Goal: Information Seeking & Learning: Learn about a topic

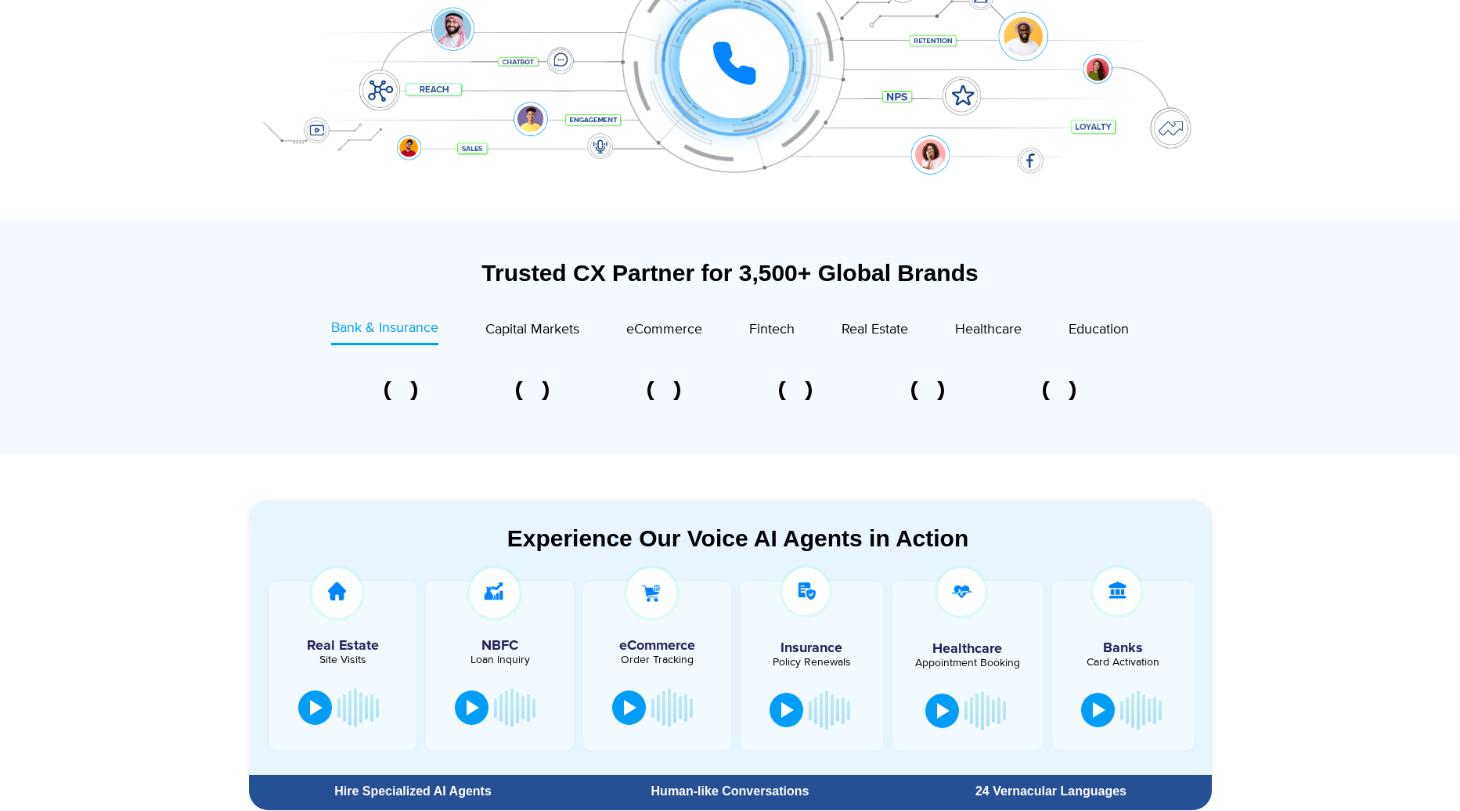
scroll to position [400, 0]
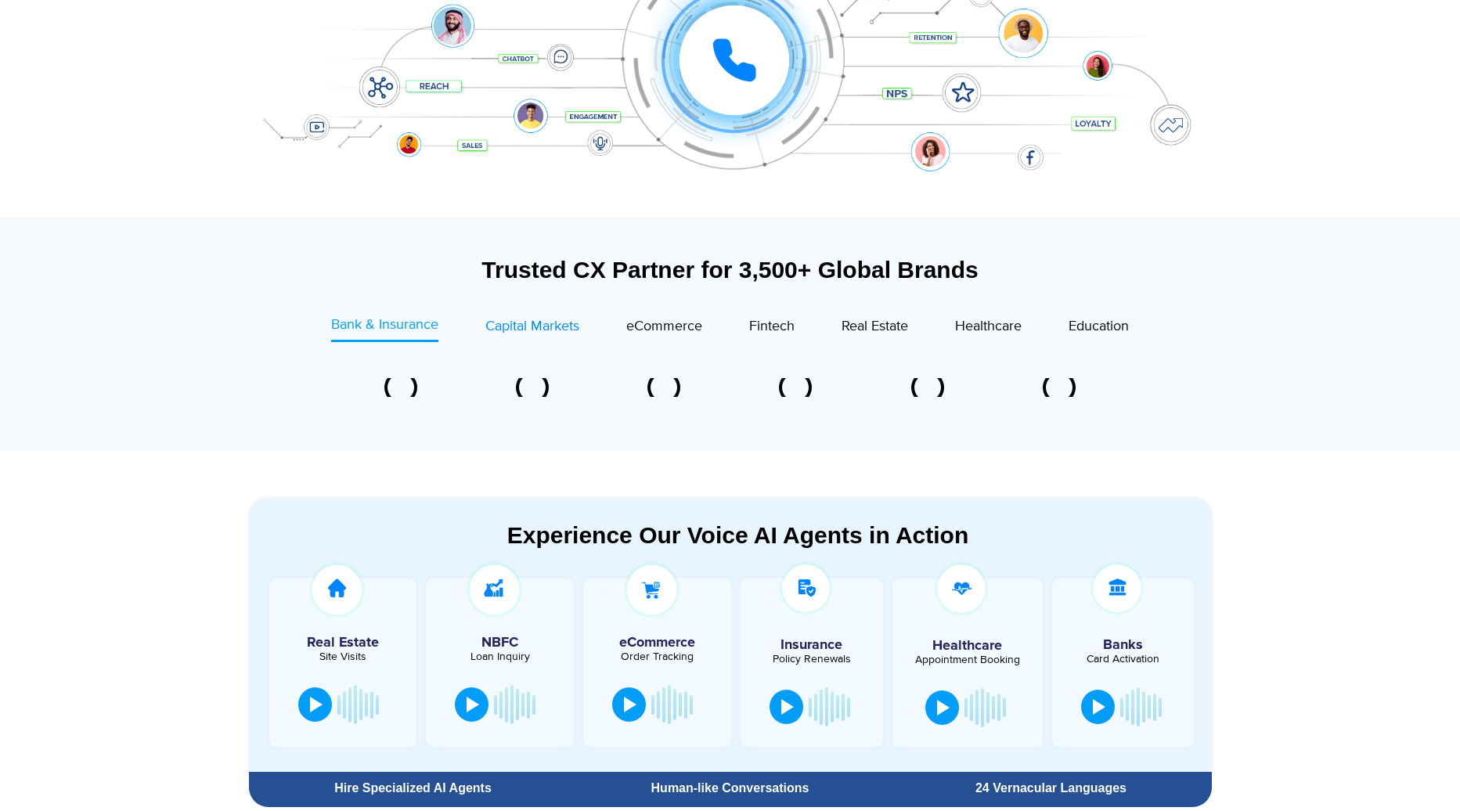
click at [528, 330] on span "Capital Markets" at bounding box center [532, 326] width 94 height 17
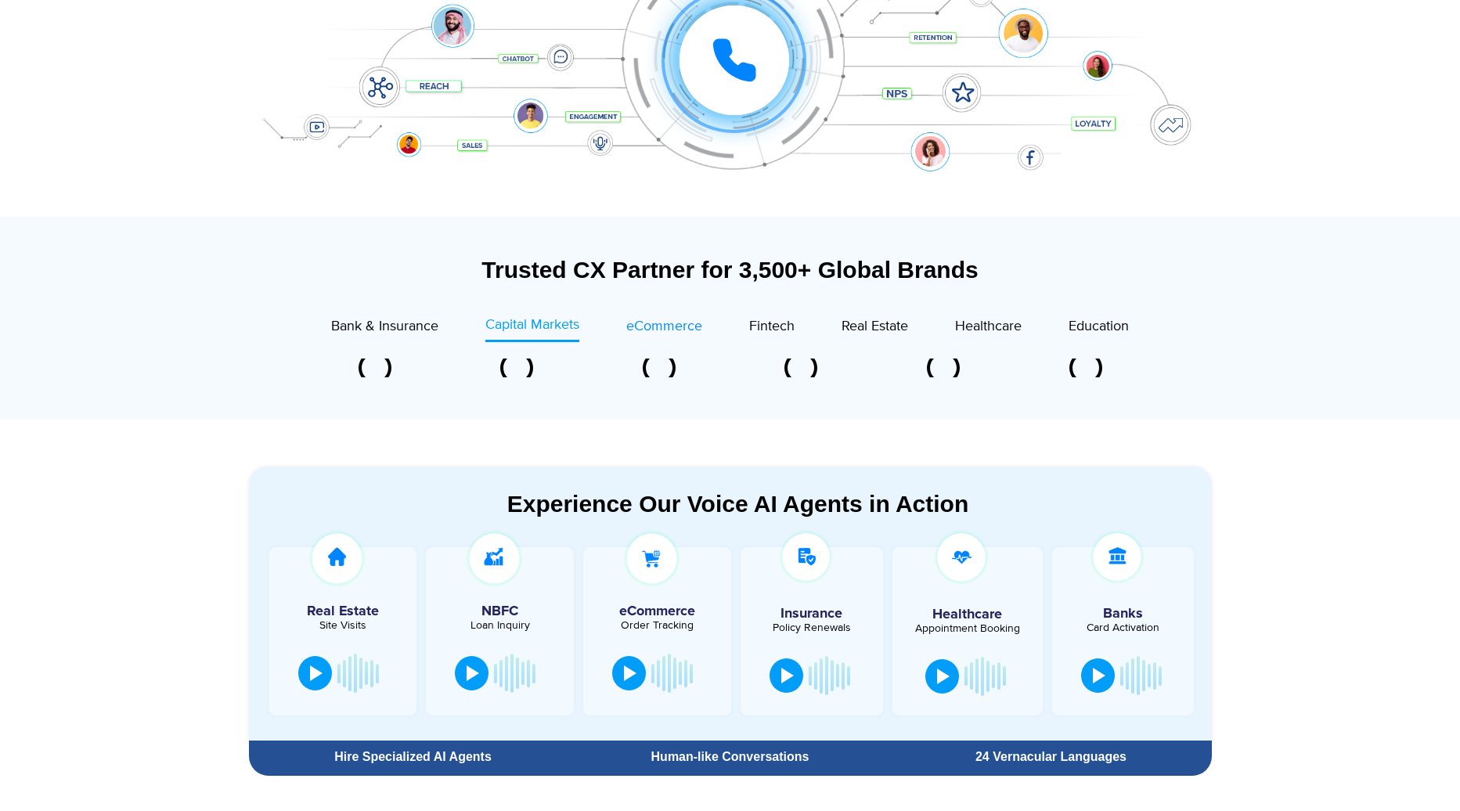
click at [648, 327] on span "eCommerce" at bounding box center [664, 326] width 76 height 17
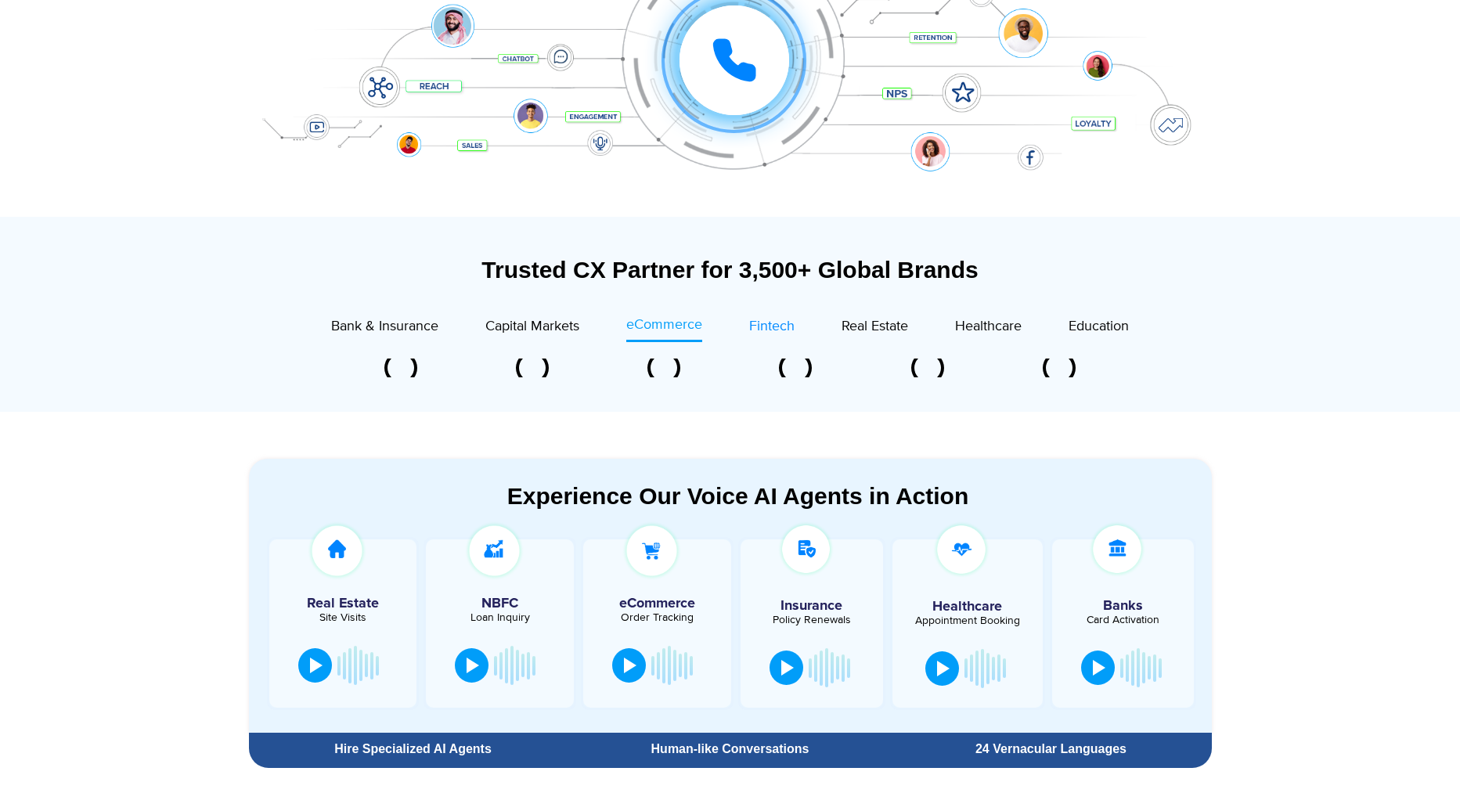
click at [766, 323] on span "Fintech" at bounding box center [771, 326] width 45 height 17
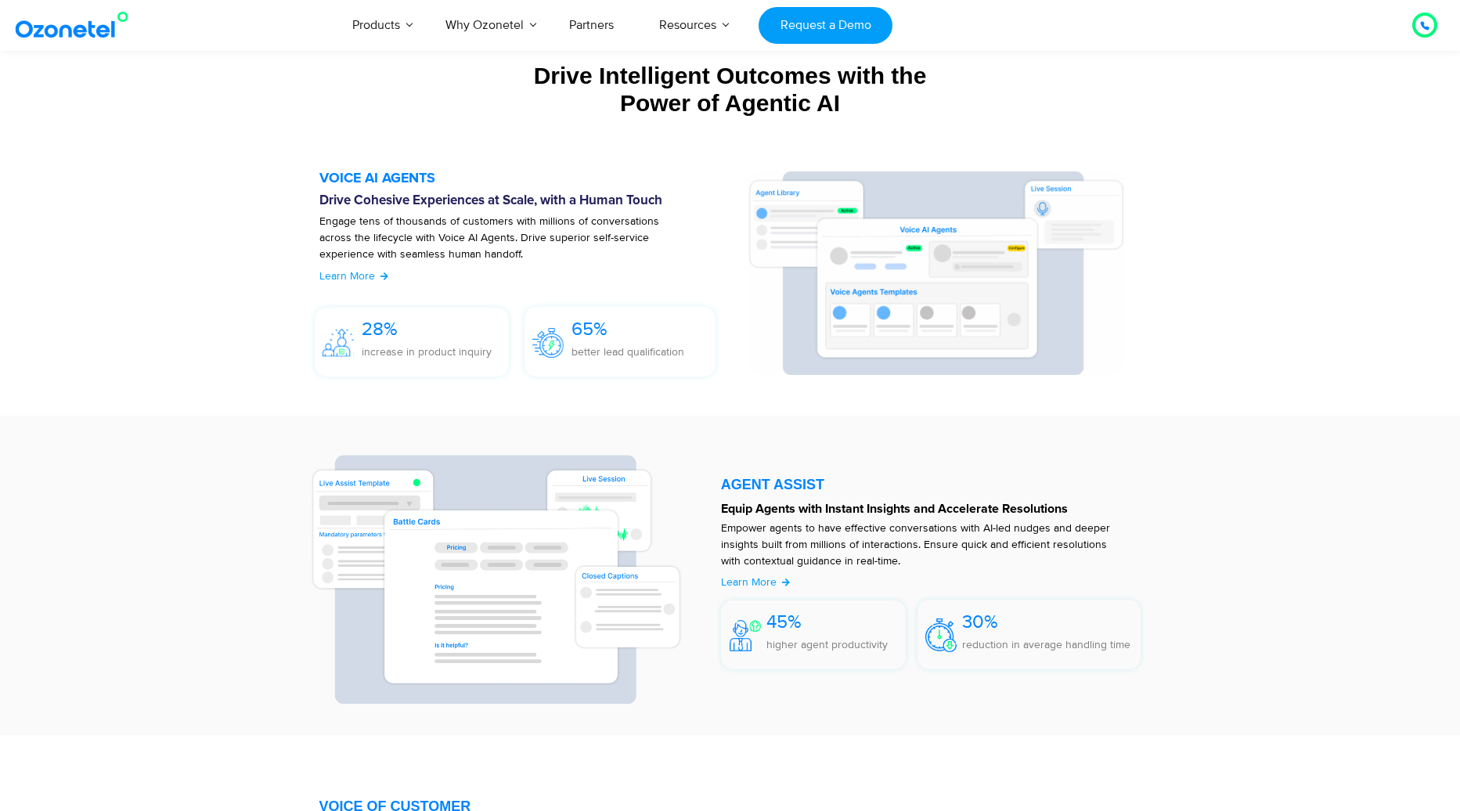
scroll to position [1590, 0]
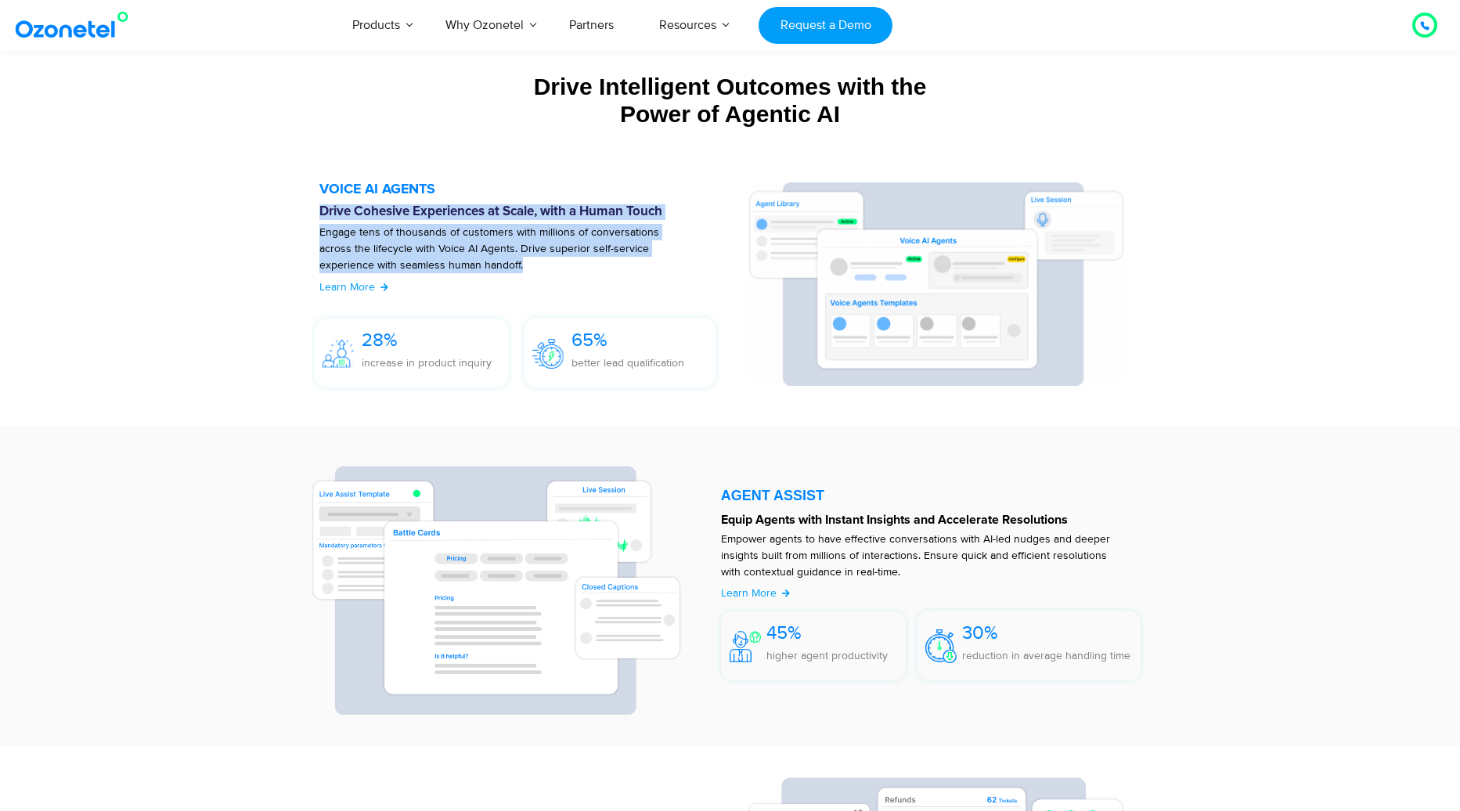
drag, startPoint x: 315, startPoint y: 208, endPoint x: 648, endPoint y: 265, distance: 337.5
click at [648, 265] on div "VOICE AI AGENTS Drive Cohesive Experiences at Scale, with a Human Touch Engage …" at bounding box center [526, 288] width 444 height 213
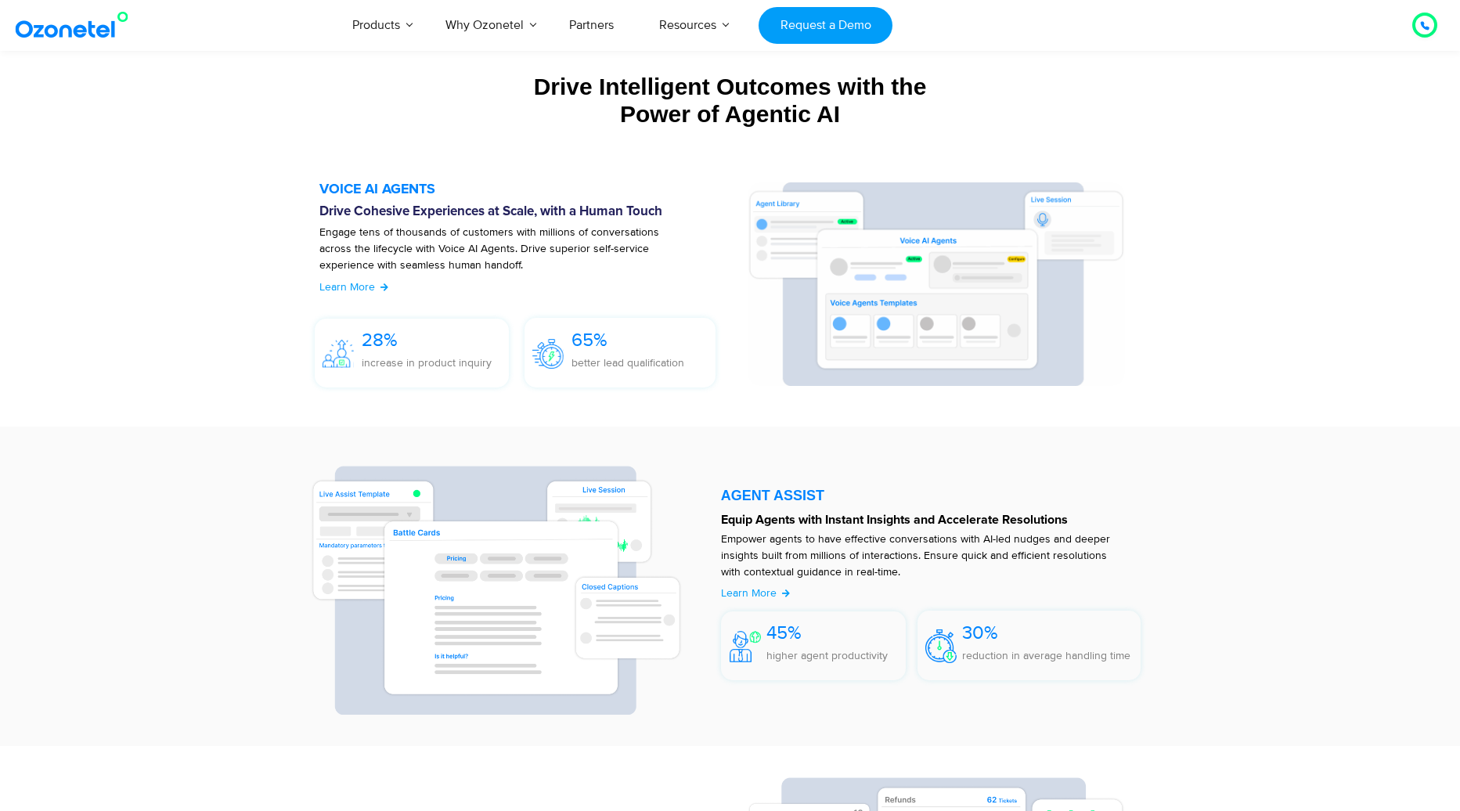
click at [497, 280] on div "Learn More" at bounding box center [525, 290] width 413 height 22
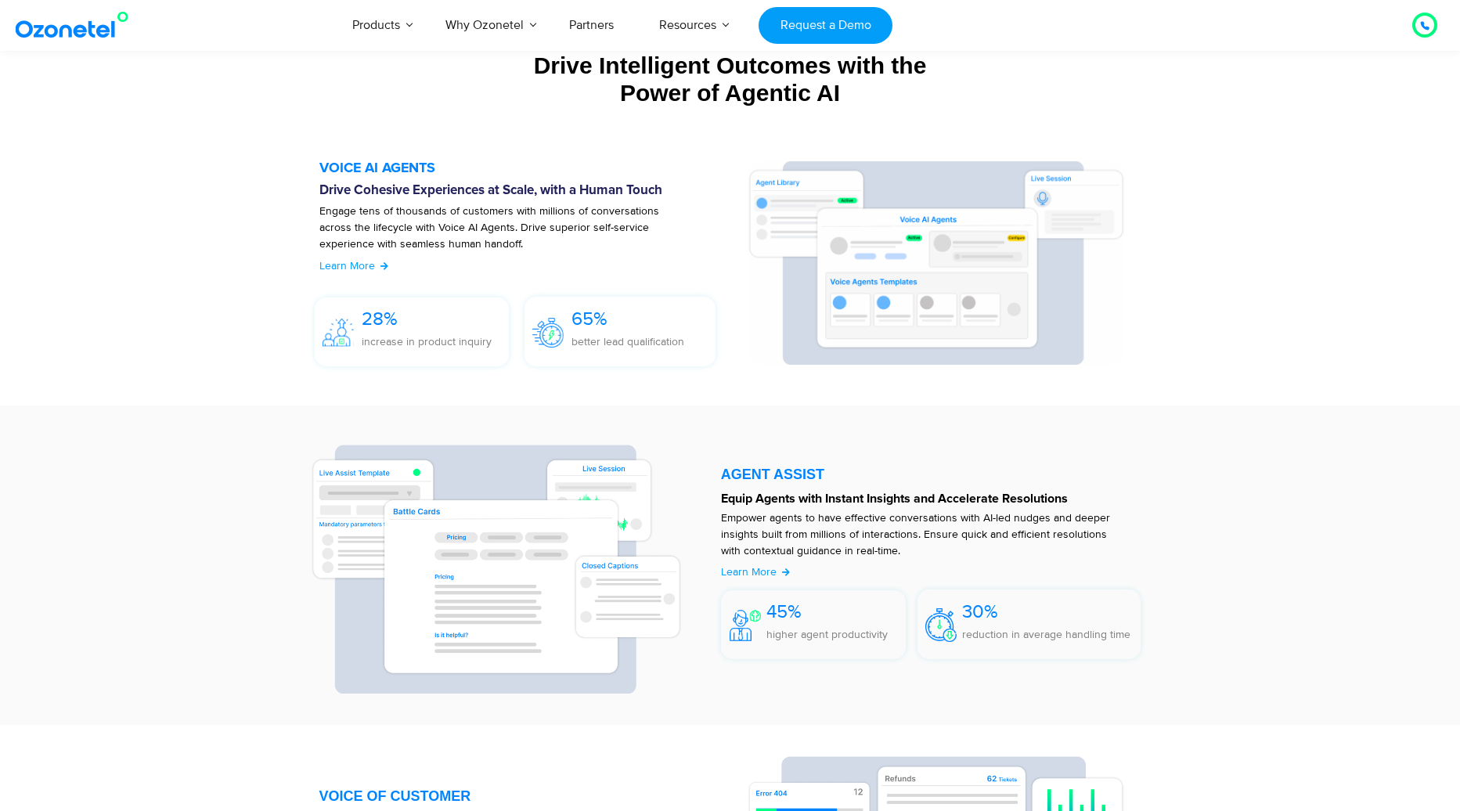
scroll to position [1600, 0]
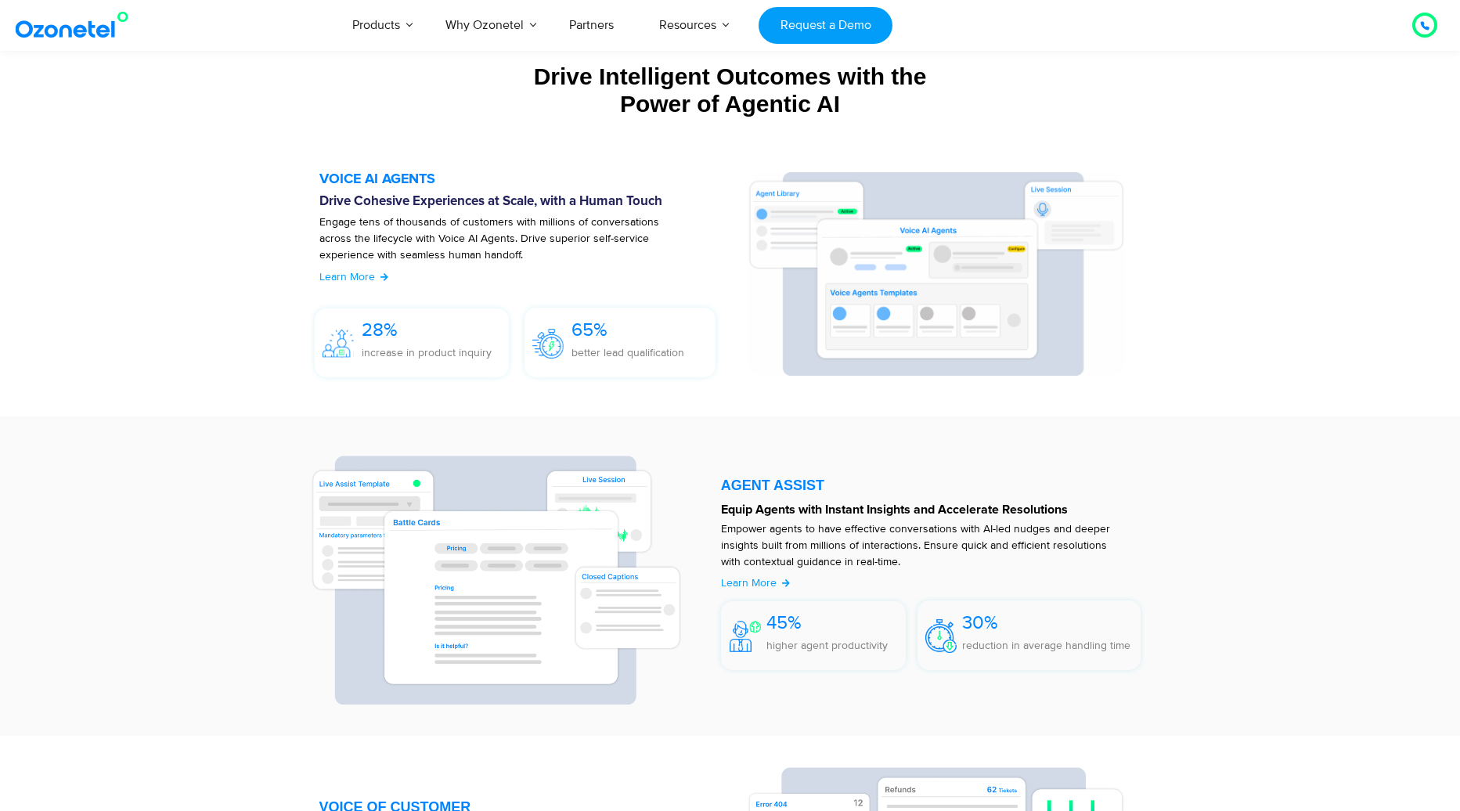
click at [390, 182] on h5 "VOICE AI AGENTS" at bounding box center [525, 179] width 413 height 14
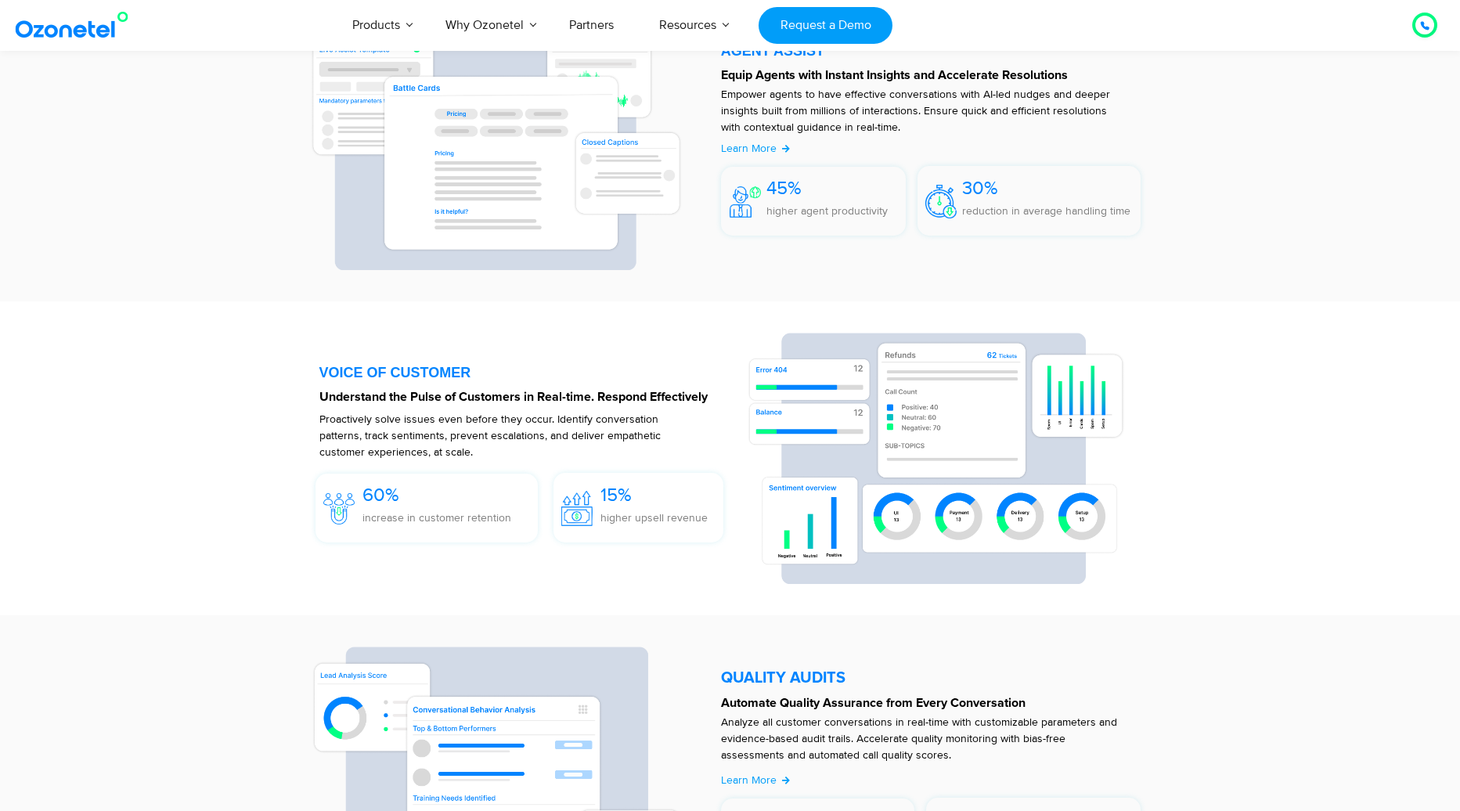
scroll to position [2082, 0]
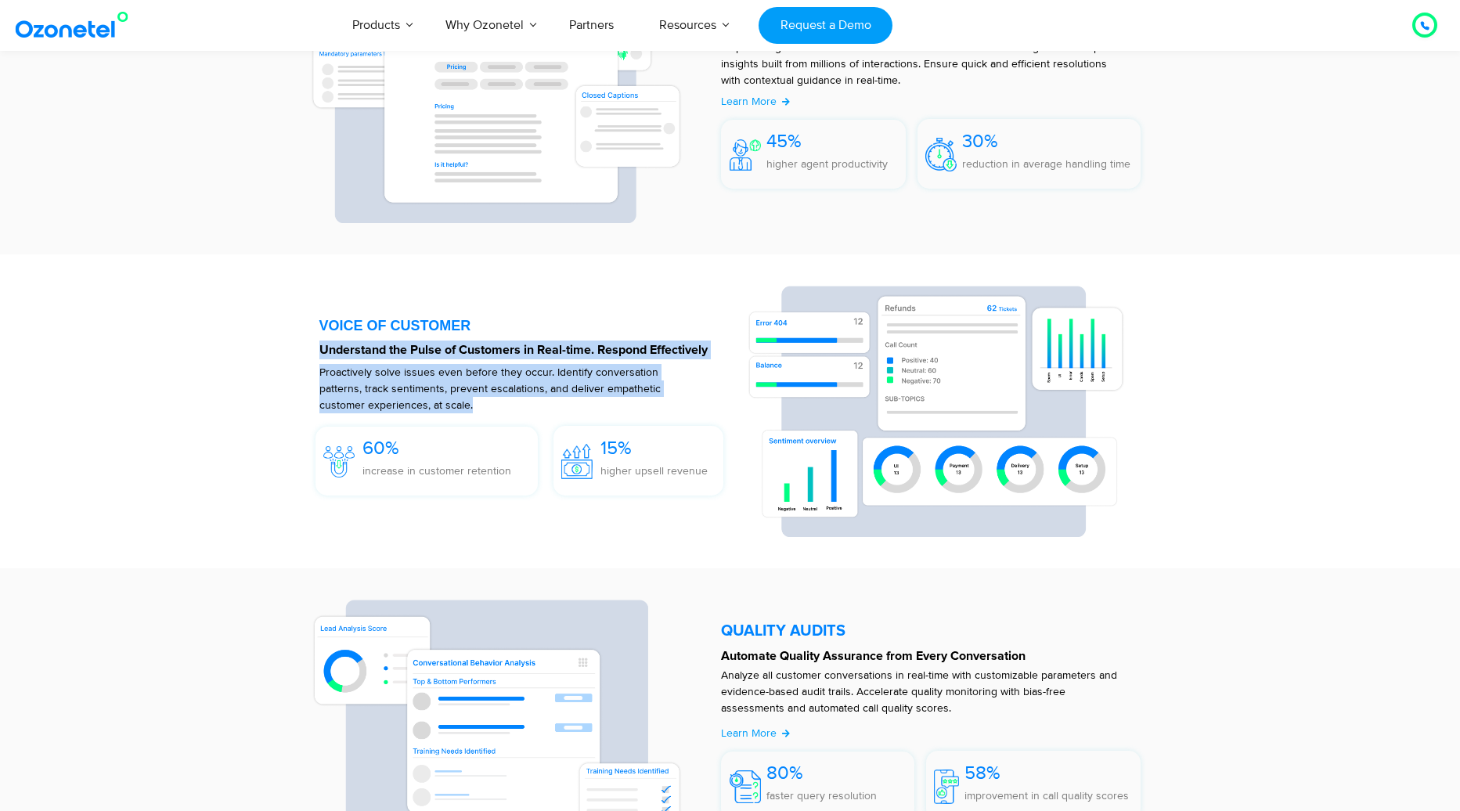
drag, startPoint x: 322, startPoint y: 353, endPoint x: 672, endPoint y: 410, distance: 354.6
click at [672, 410] on div "VOICE OF CUSTOMER Understand the Pulse of Customers in Real-time. Respond Effec…" at bounding box center [525, 411] width 413 height 251
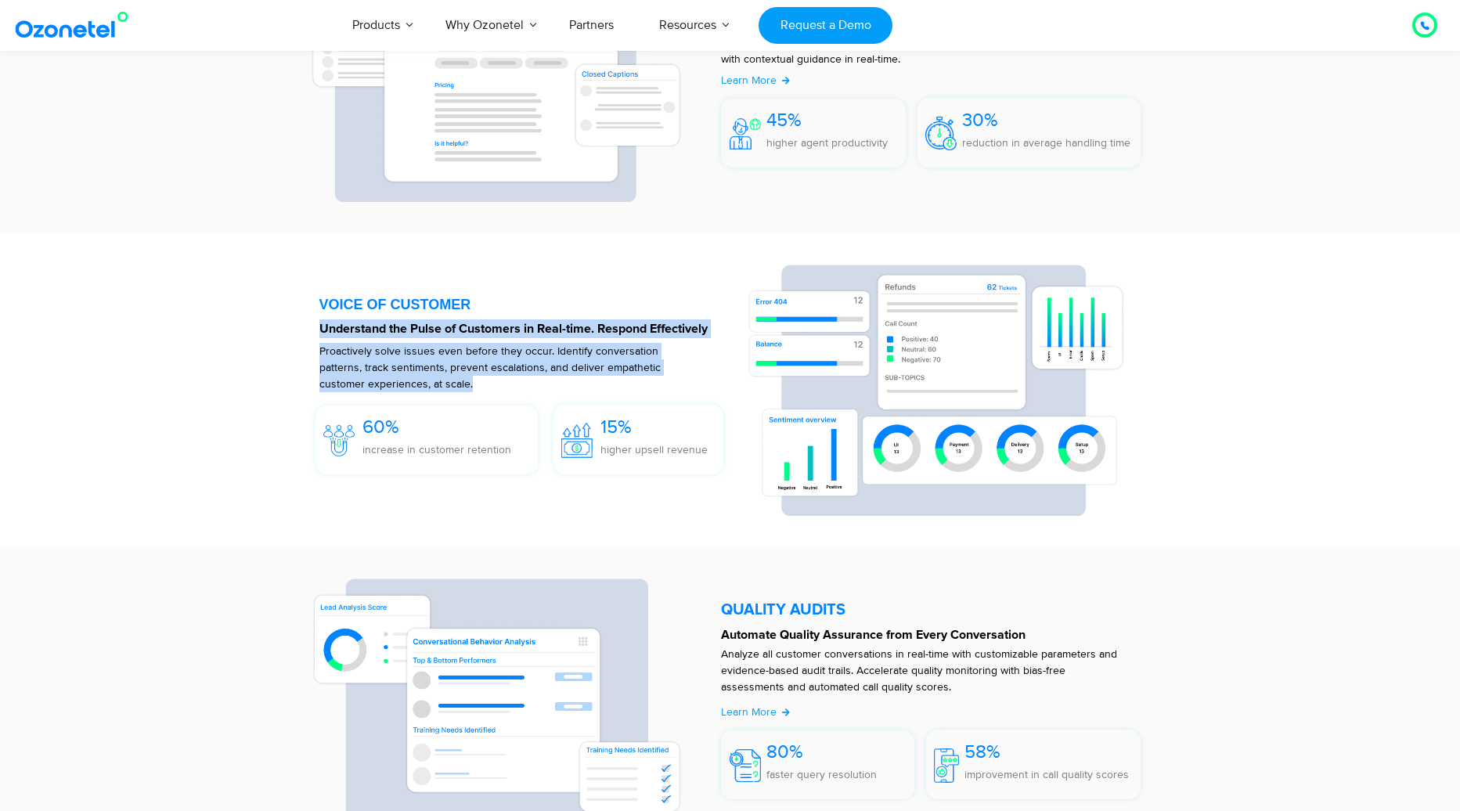
scroll to position [2118, 0]
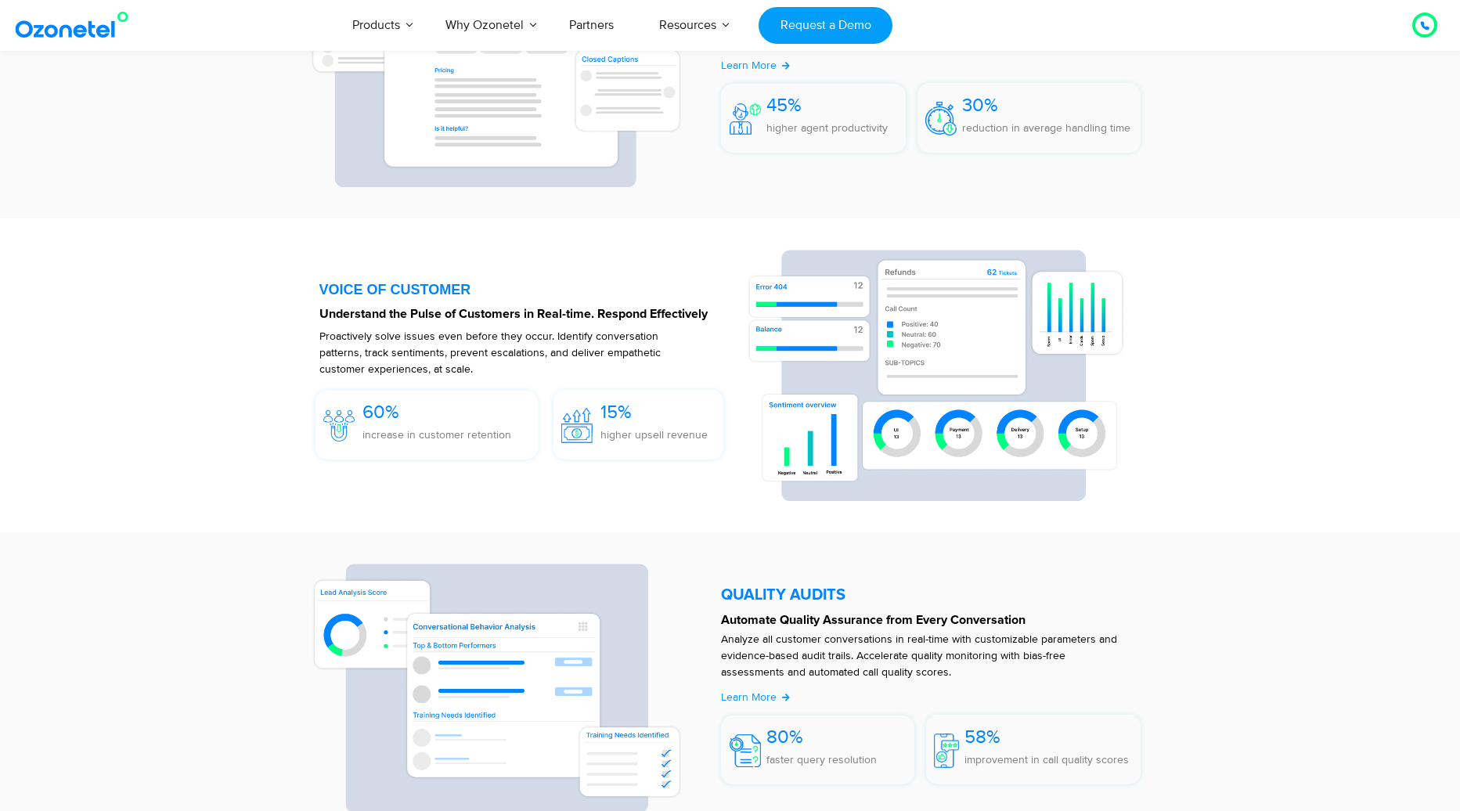
click at [701, 370] on div "Proactively solve issues even before they occur. Identify conversation patterns…" at bounding box center [525, 352] width 413 height 49
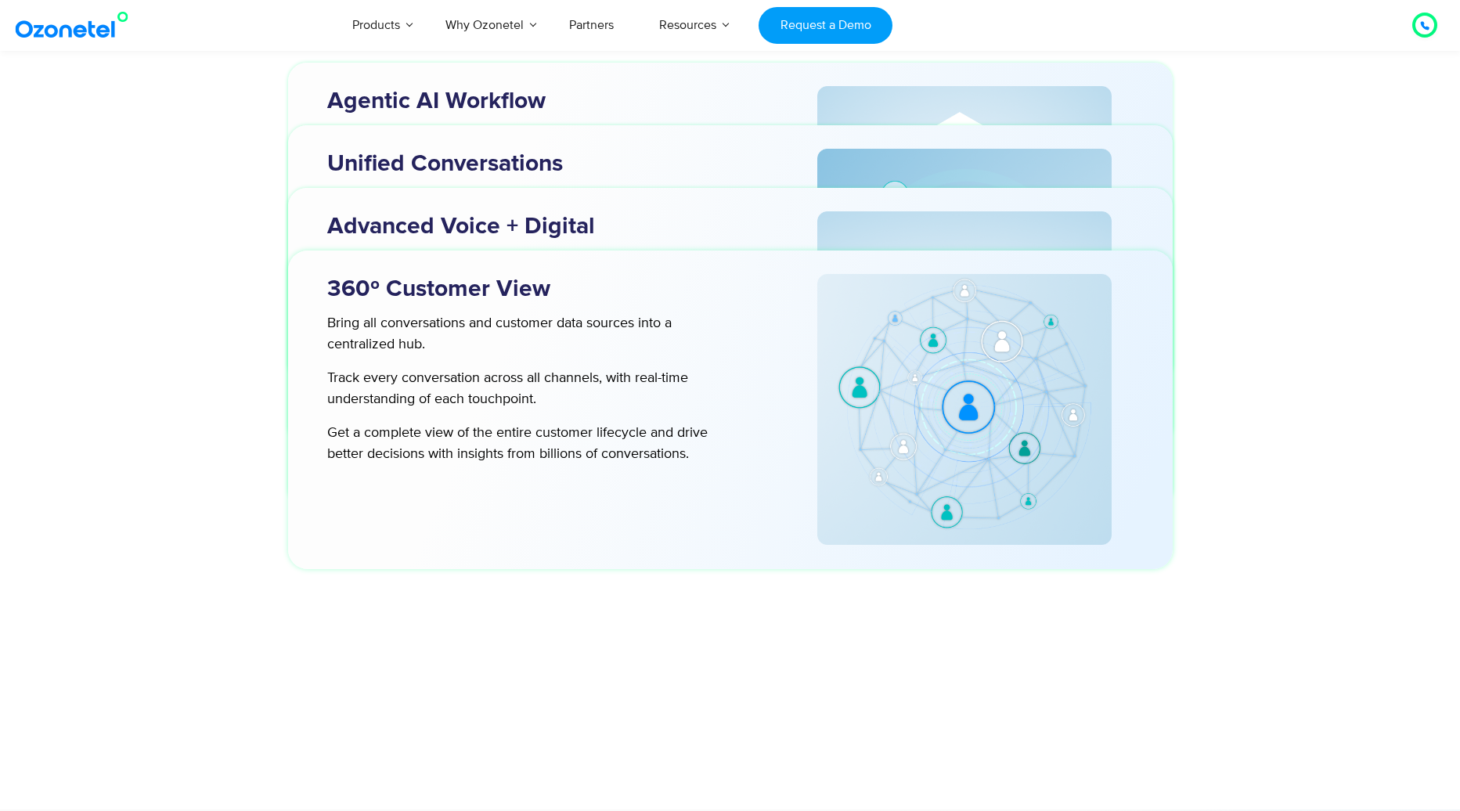
scroll to position [4928, 0]
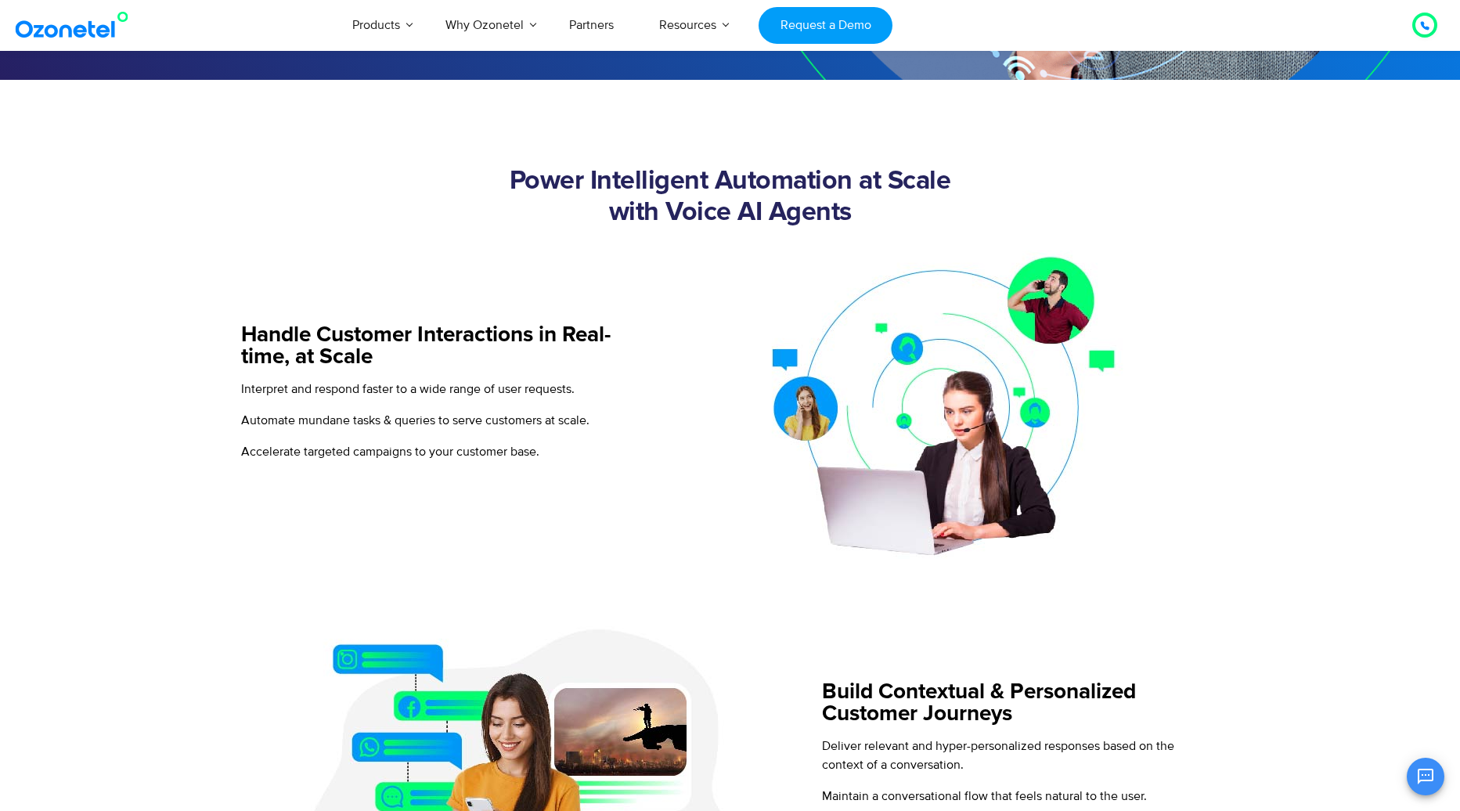
scroll to position [575, 0]
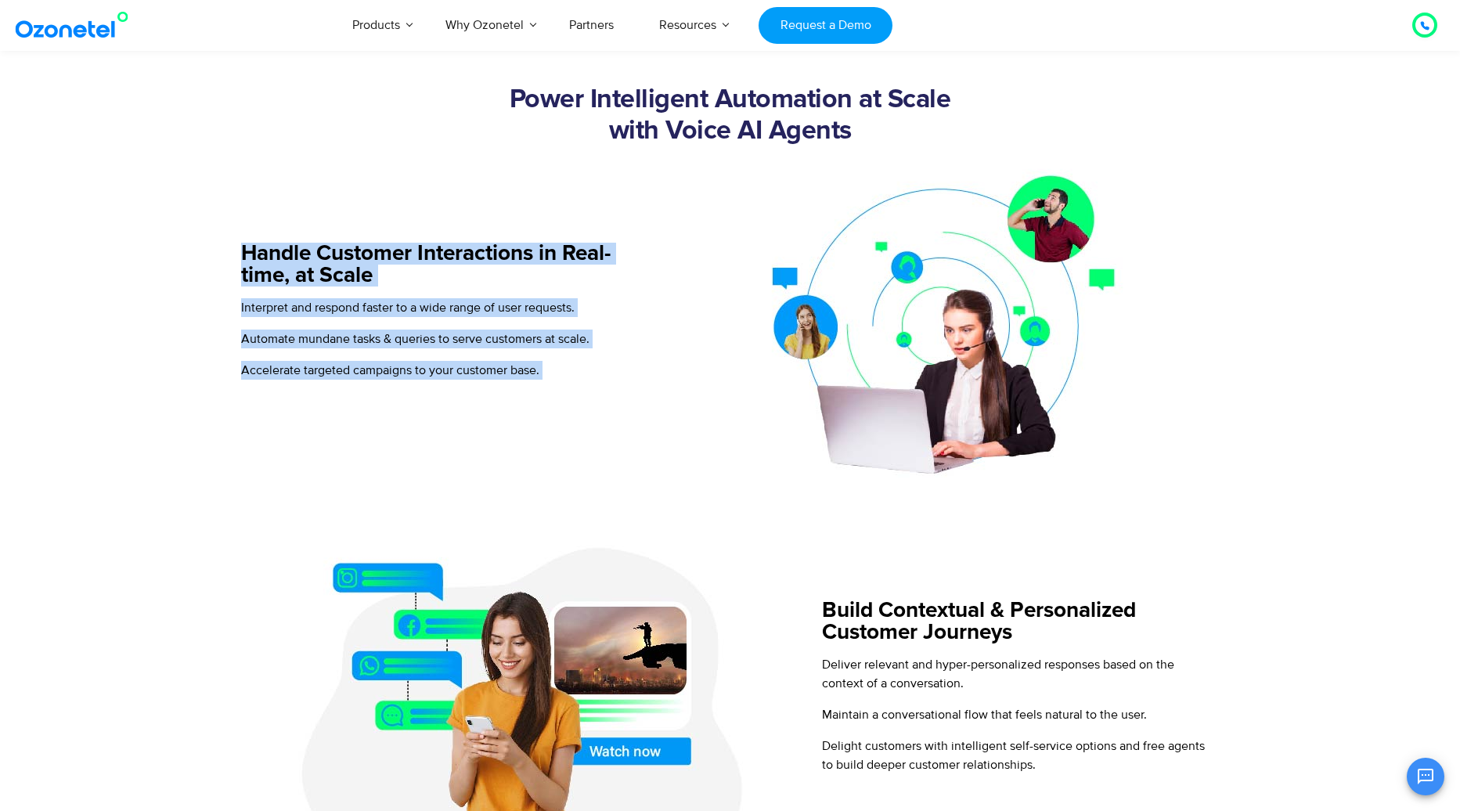
drag, startPoint x: 236, startPoint y: 254, endPoint x: 557, endPoint y: 397, distance: 350.8
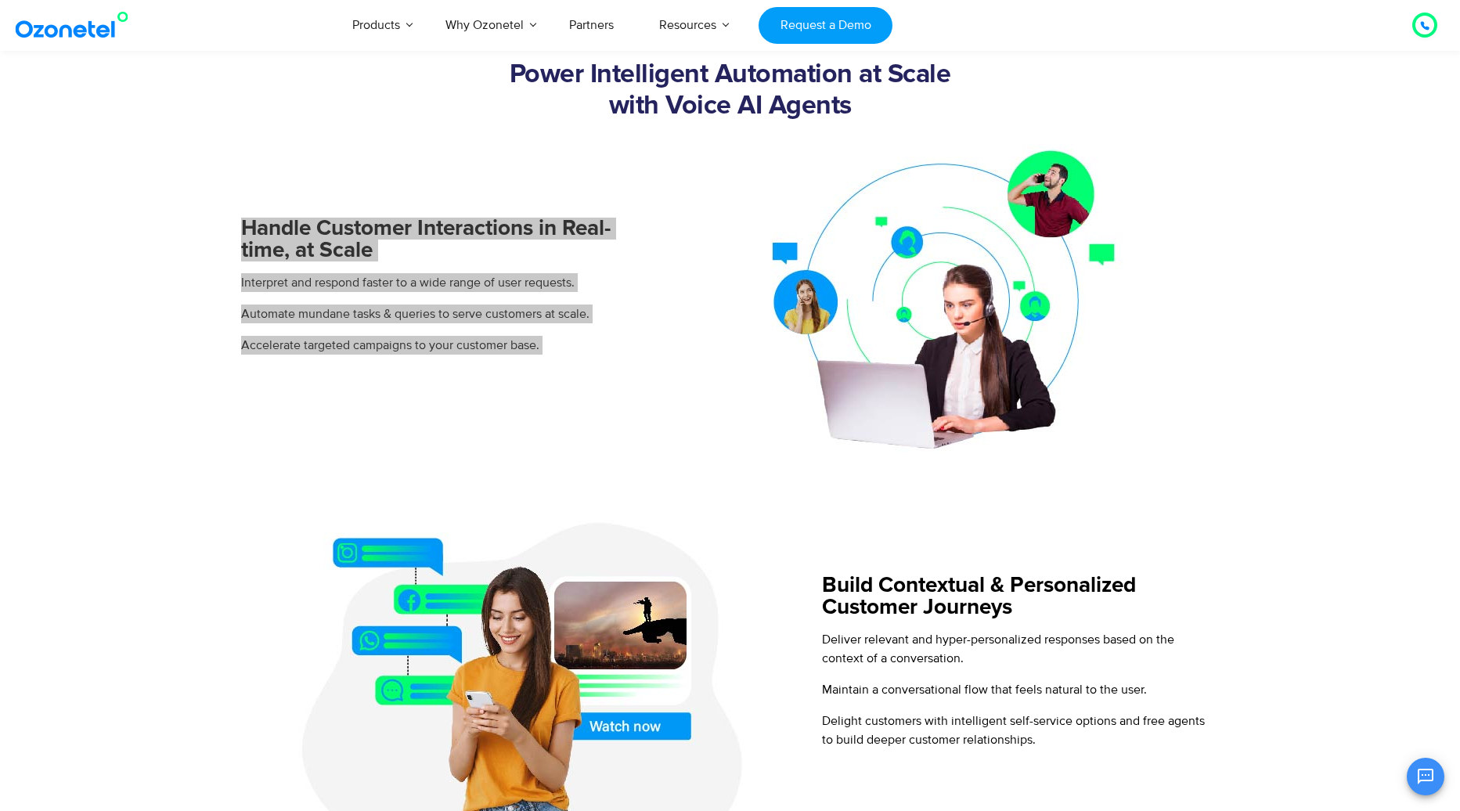
scroll to position [545, 0]
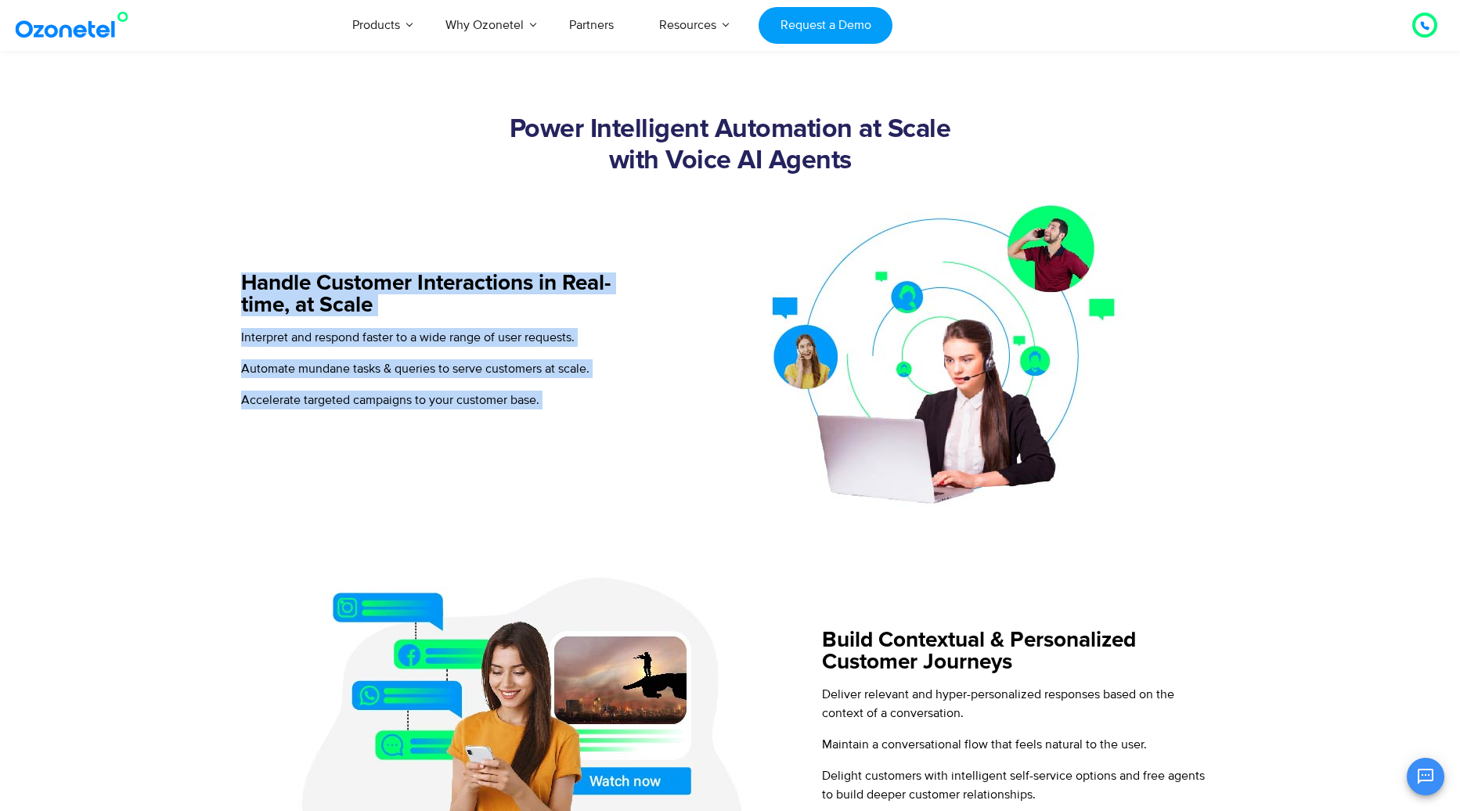
click at [538, 225] on div "Handle Customer Interactions in Real-time, at Scale Interpret and respond faste…" at bounding box center [446, 346] width 411 height 321
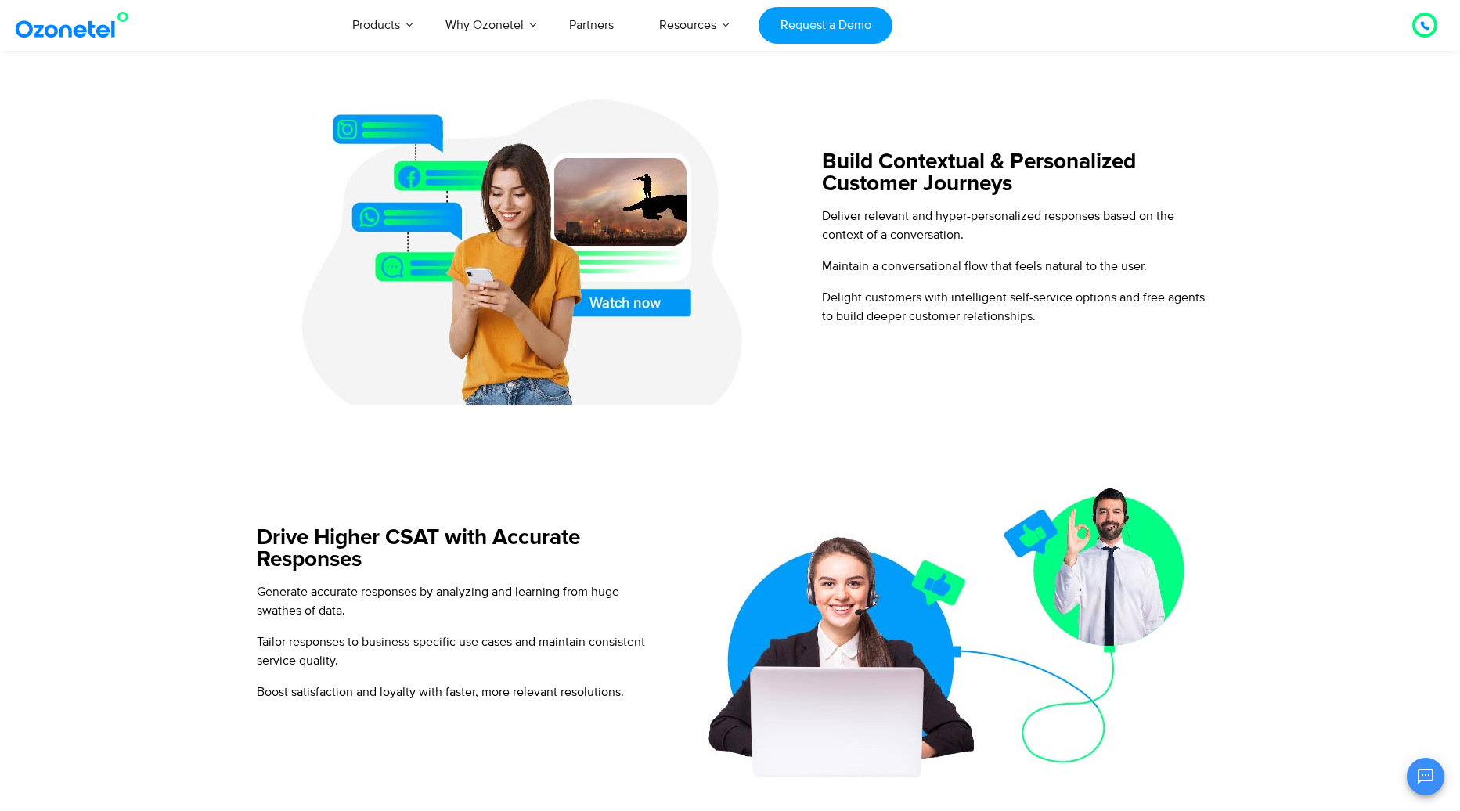
scroll to position [1020, 0]
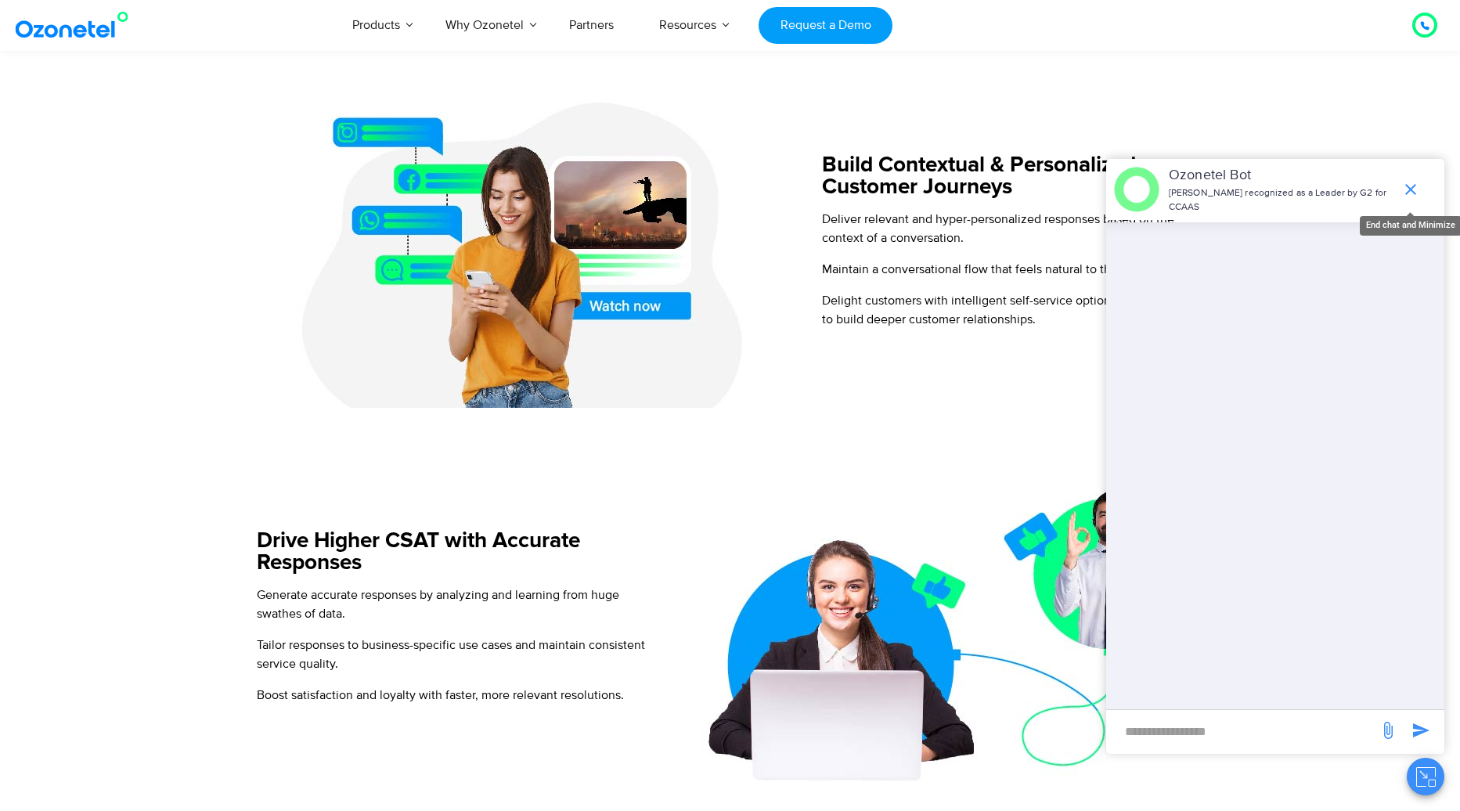
click at [1415, 185] on icon "end chat or minimize" at bounding box center [1410, 189] width 11 height 11
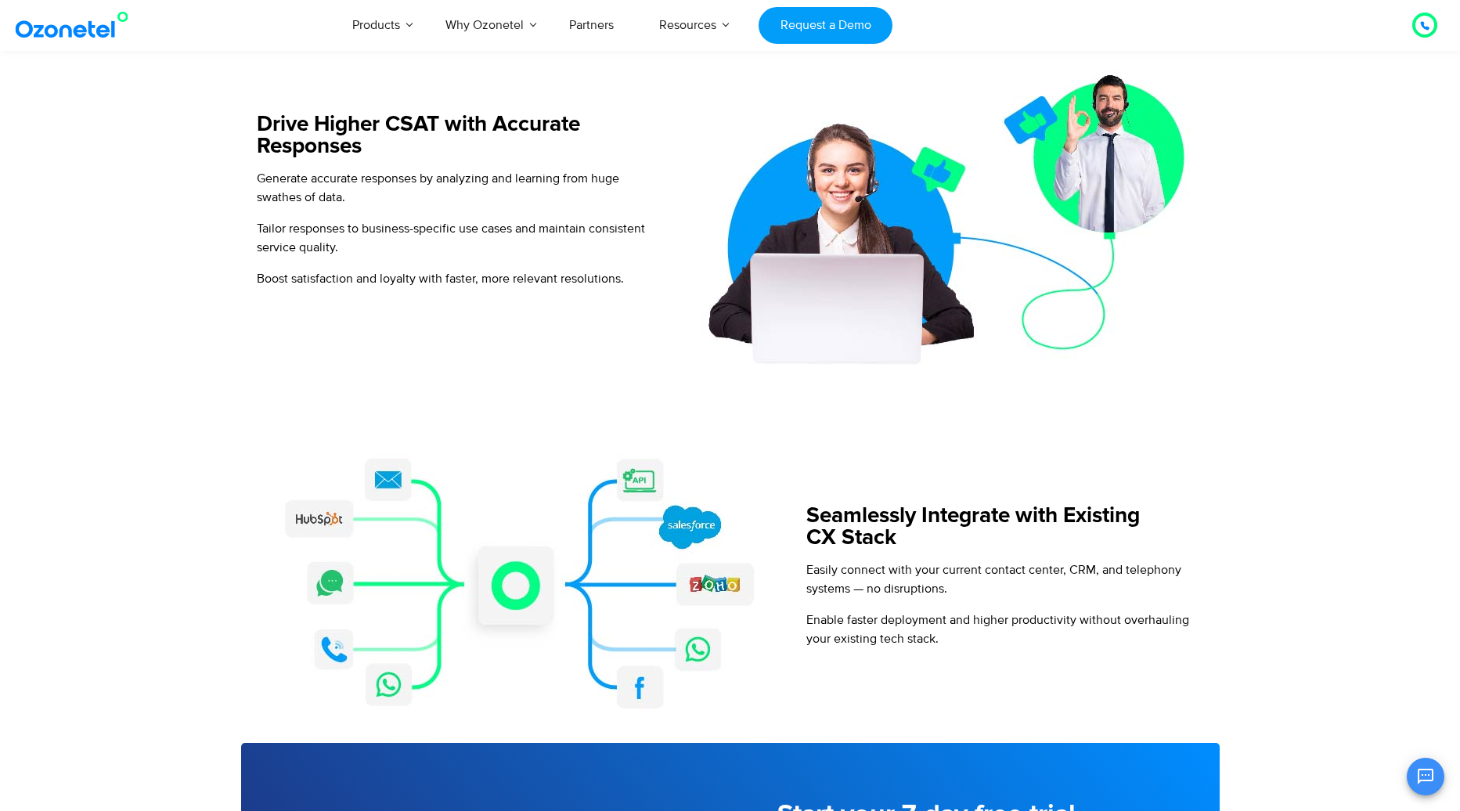
scroll to position [1385, 0]
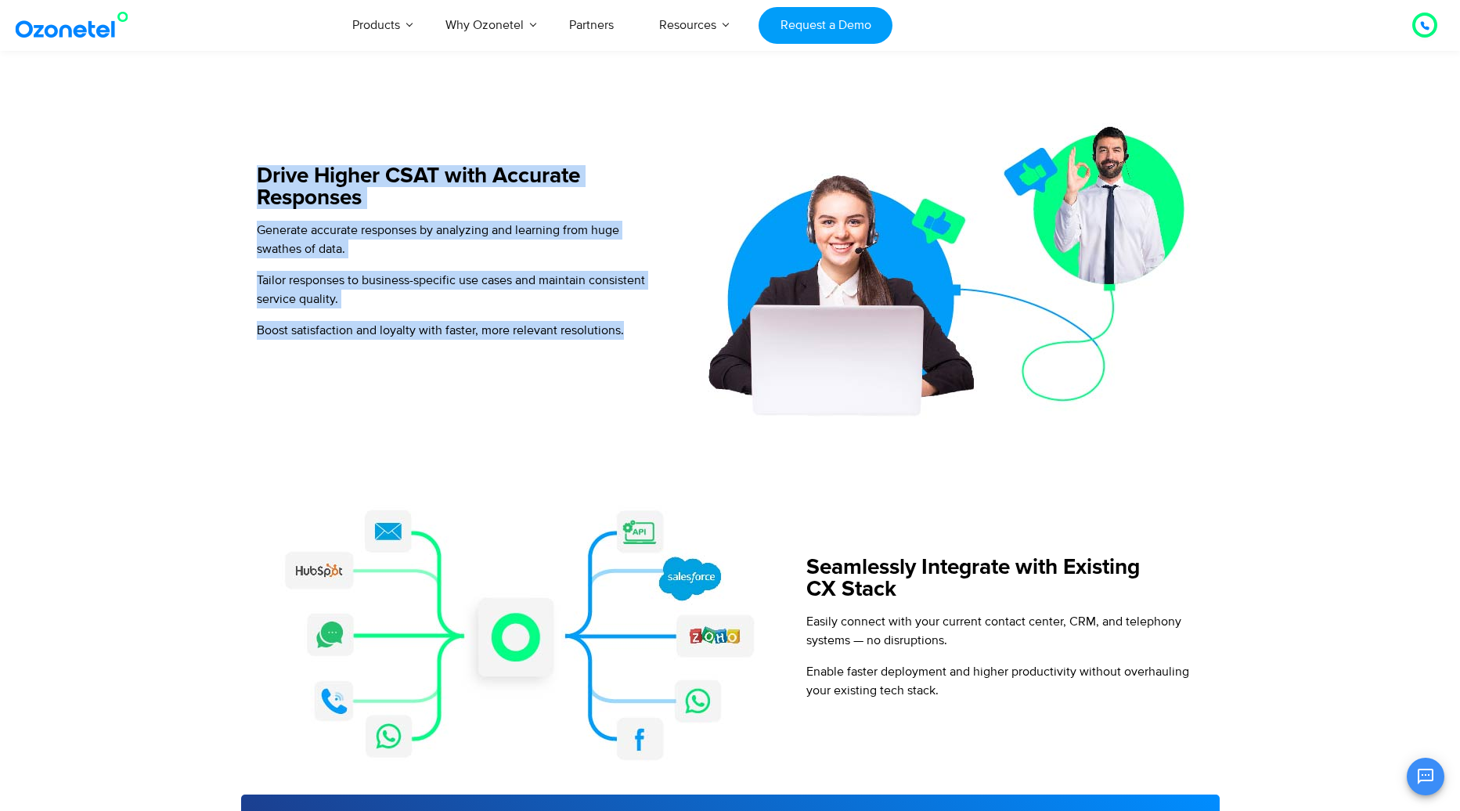
drag, startPoint x: 251, startPoint y: 174, endPoint x: 577, endPoint y: 398, distance: 395.9
click at [575, 397] on div "Drive Higher CSAT with Accurate Responses Generate accurate responses by analyz…" at bounding box center [450, 258] width 419 height 321
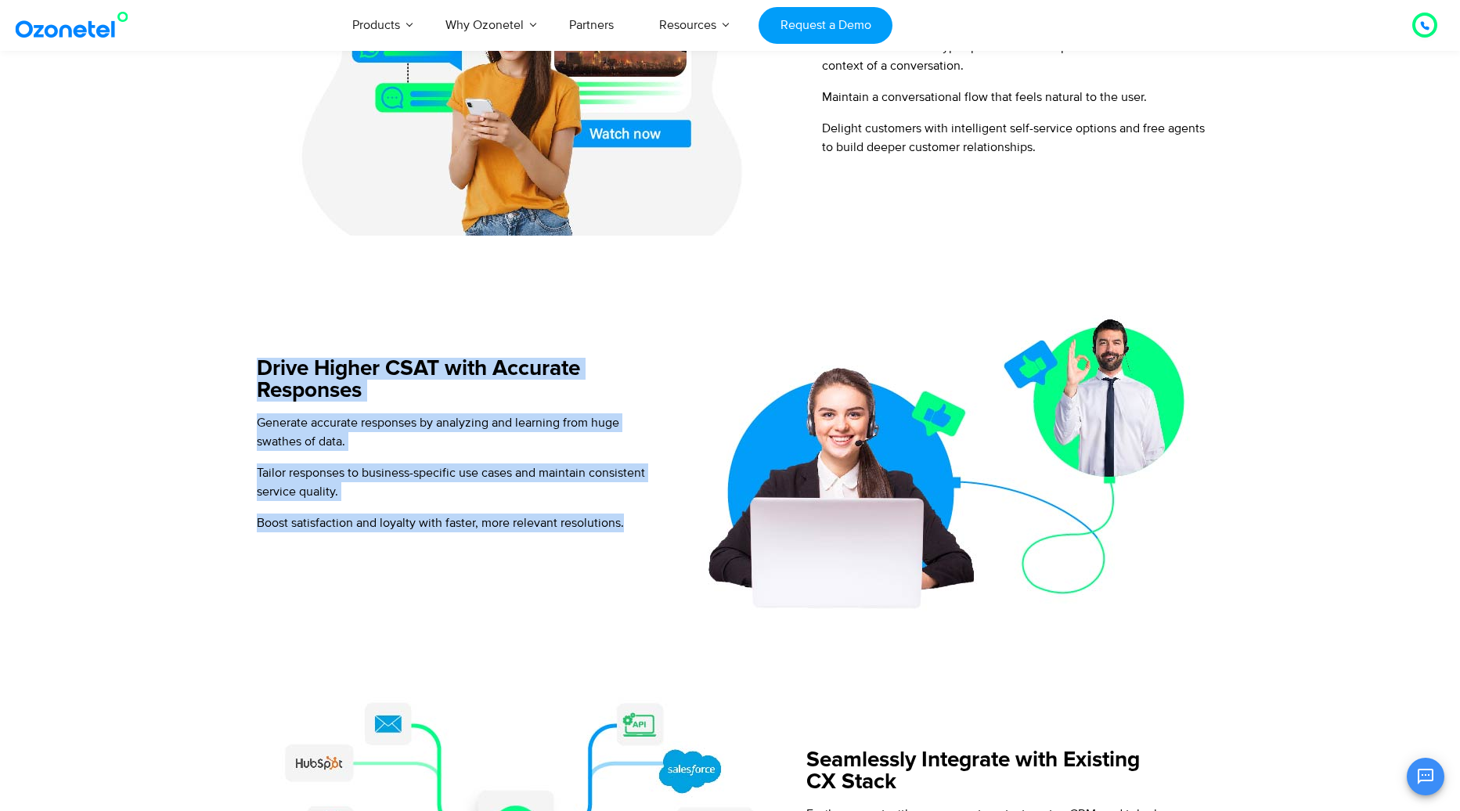
scroll to position [1168, 0]
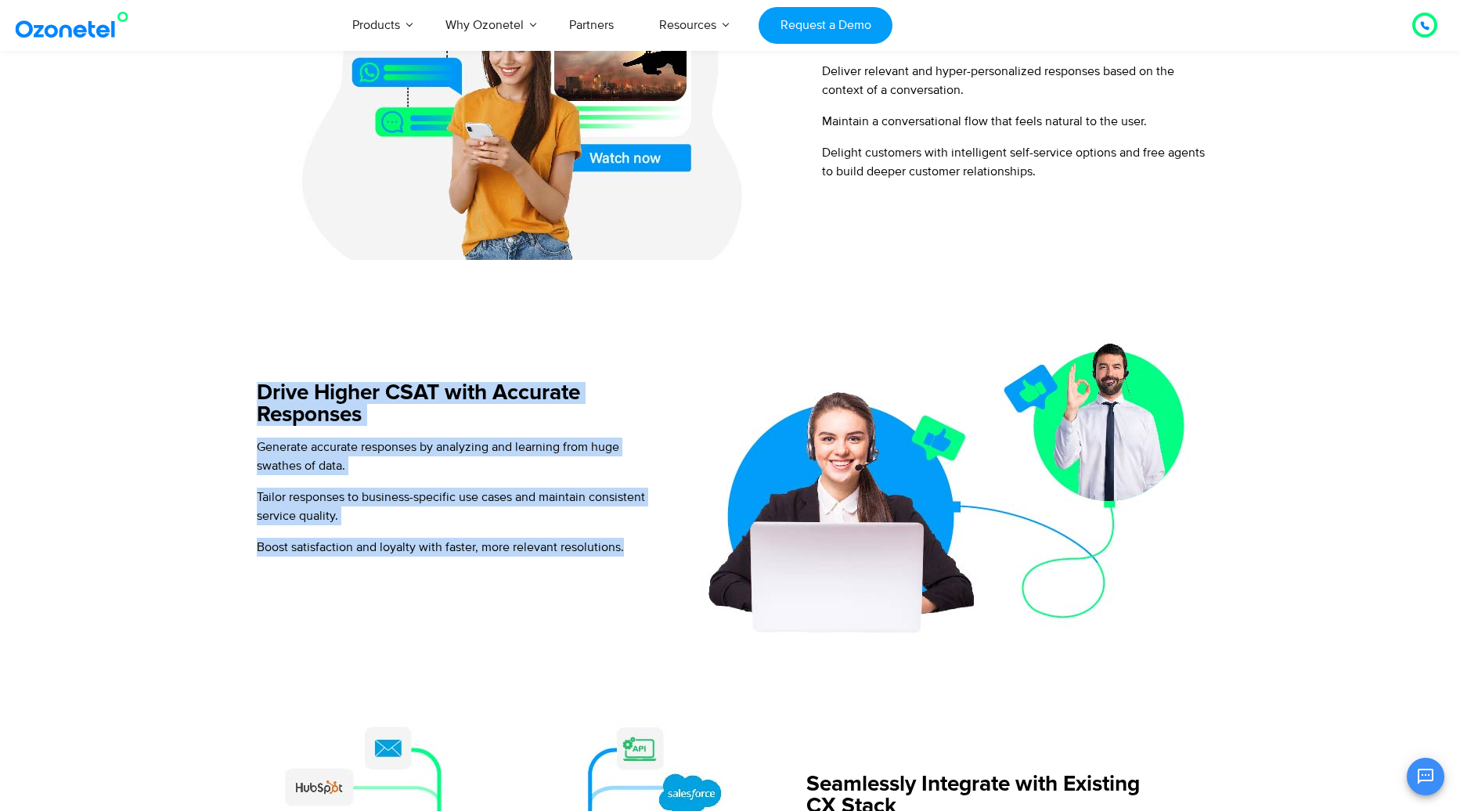
click at [474, 318] on div "Drive Higher CSAT with Accurate Responses Generate accurate responses by analyz…" at bounding box center [450, 475] width 419 height 321
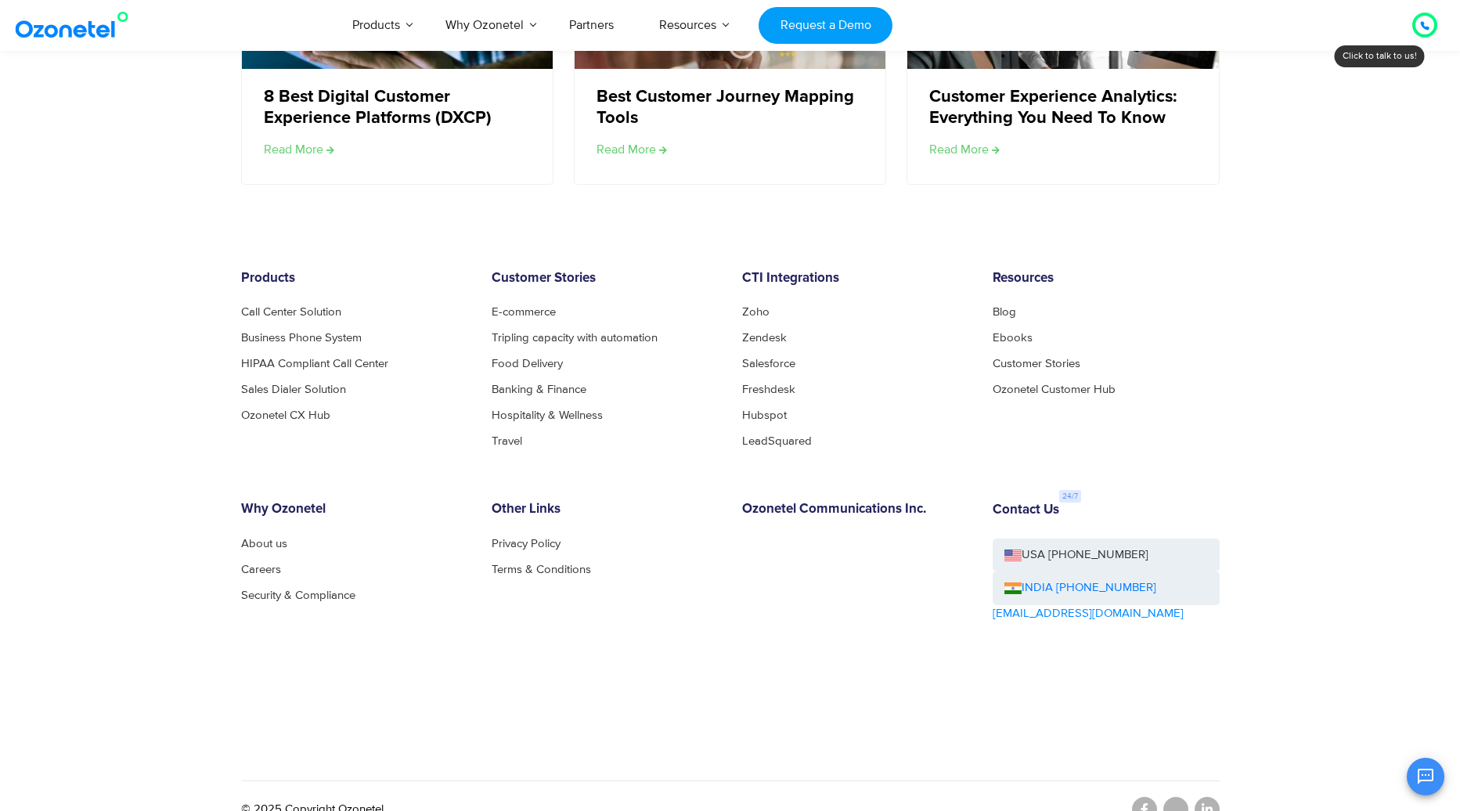
scroll to position [3134, 0]
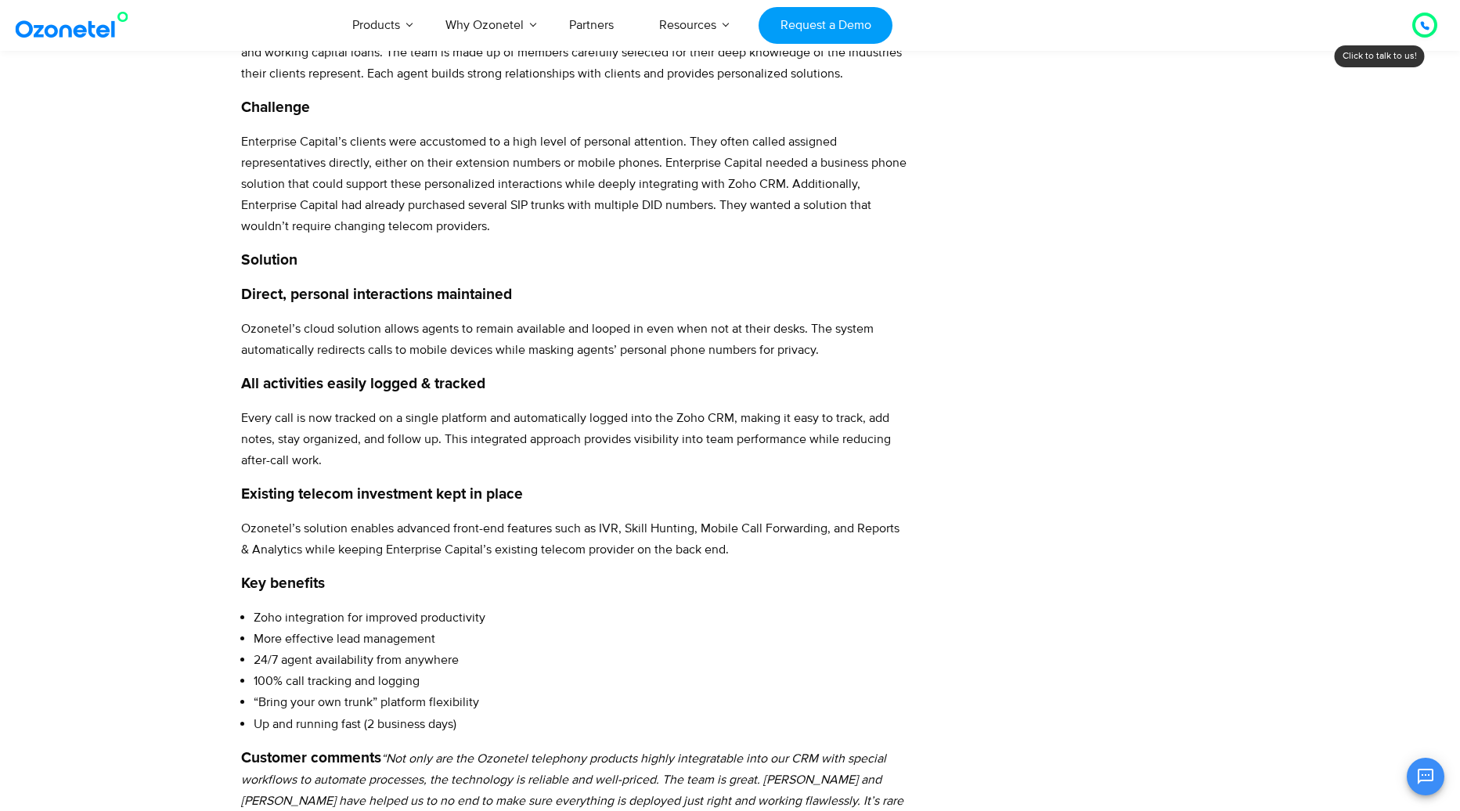
scroll to position [694, 0]
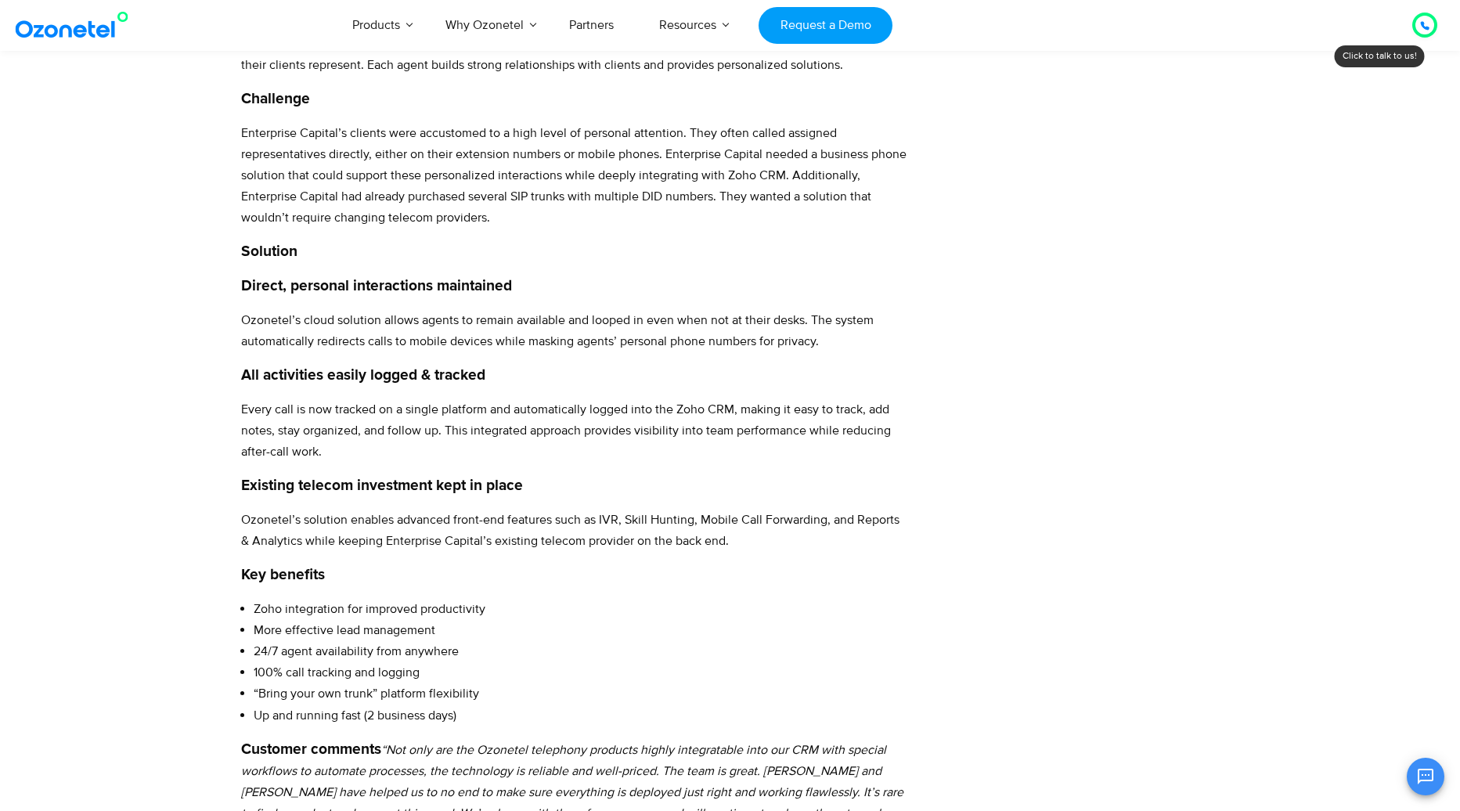
click at [1423, 29] on icon at bounding box center [1424, 25] width 9 height 9
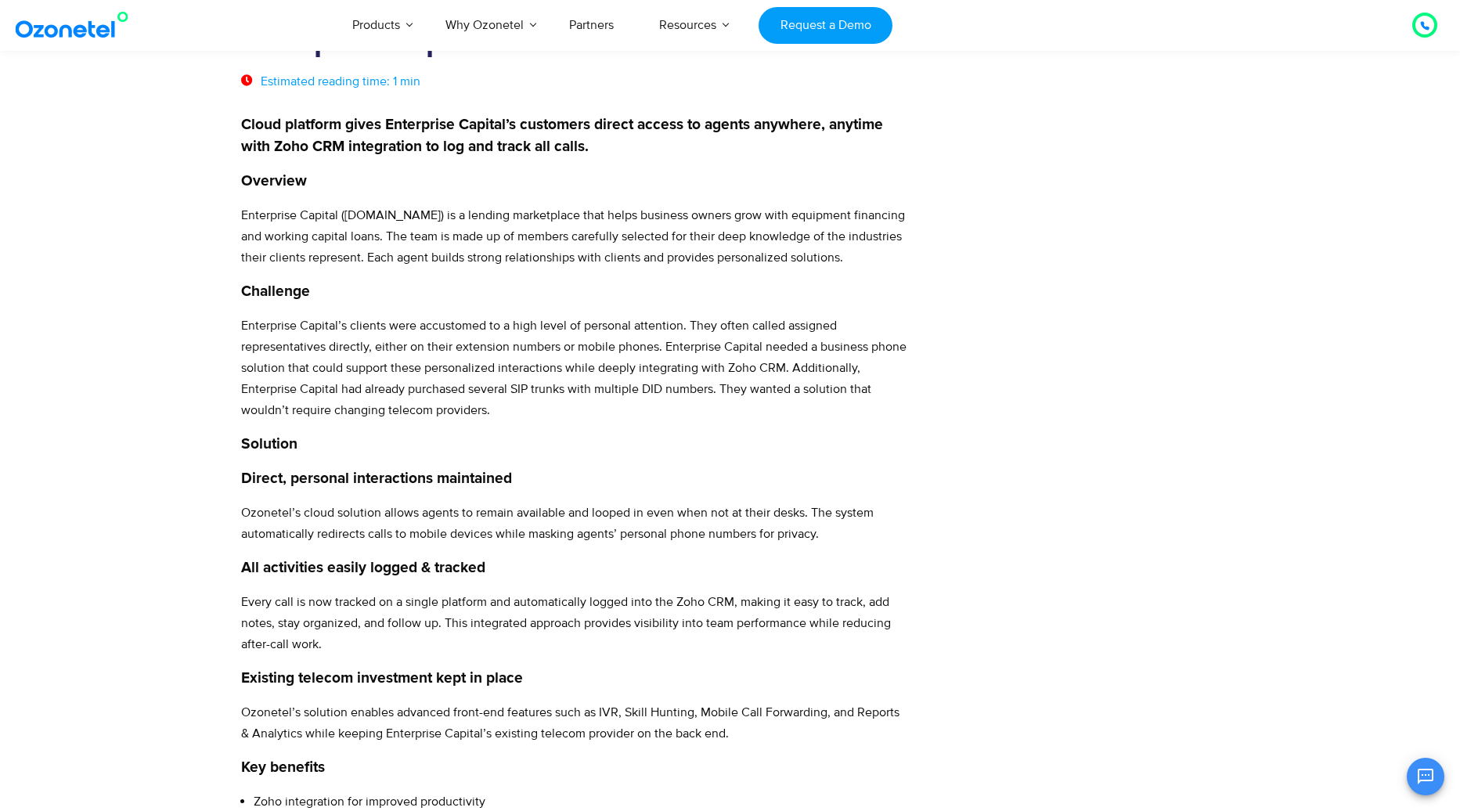
scroll to position [0, 0]
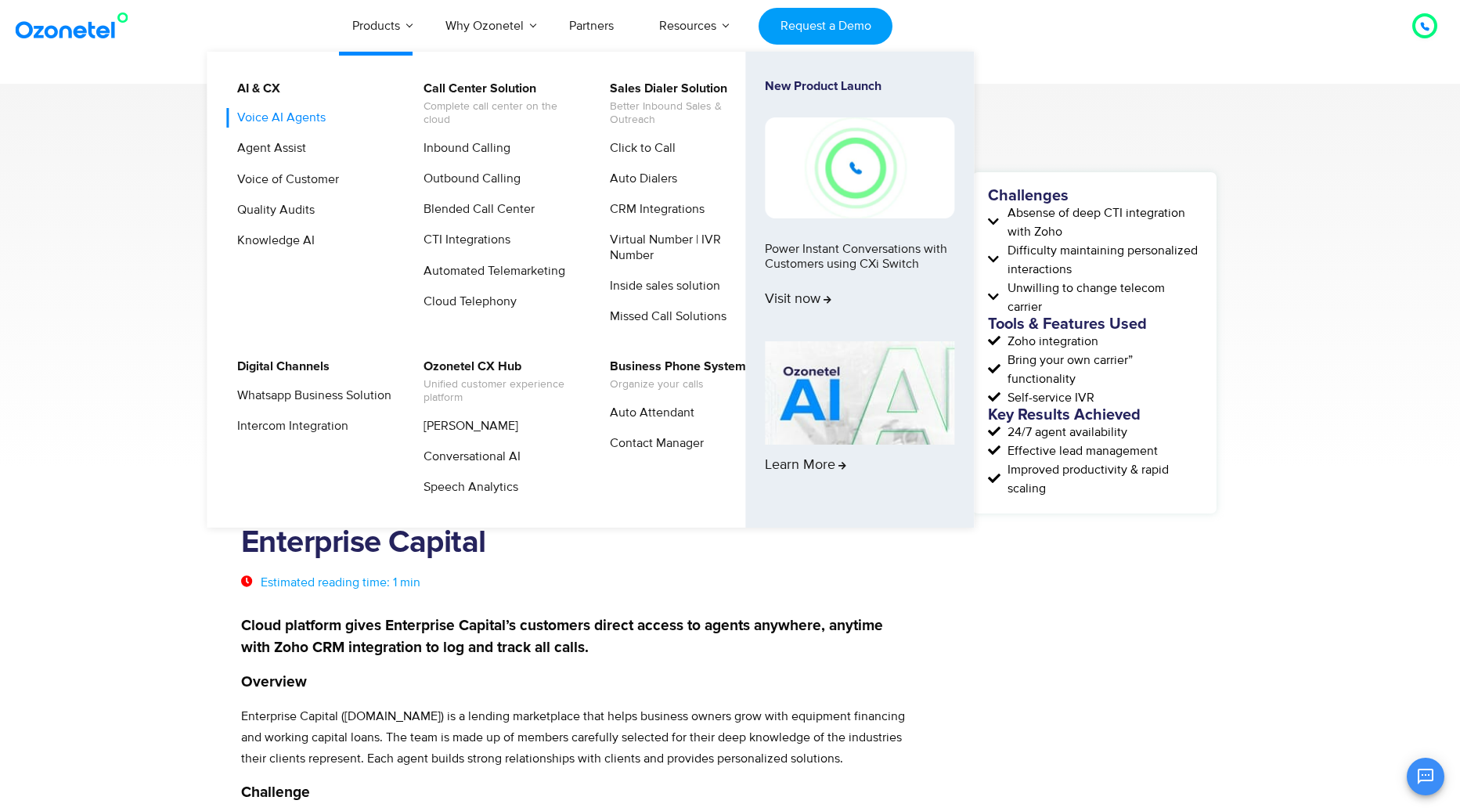
click at [269, 119] on link "Voice AI Agents" at bounding box center [277, 118] width 101 height 20
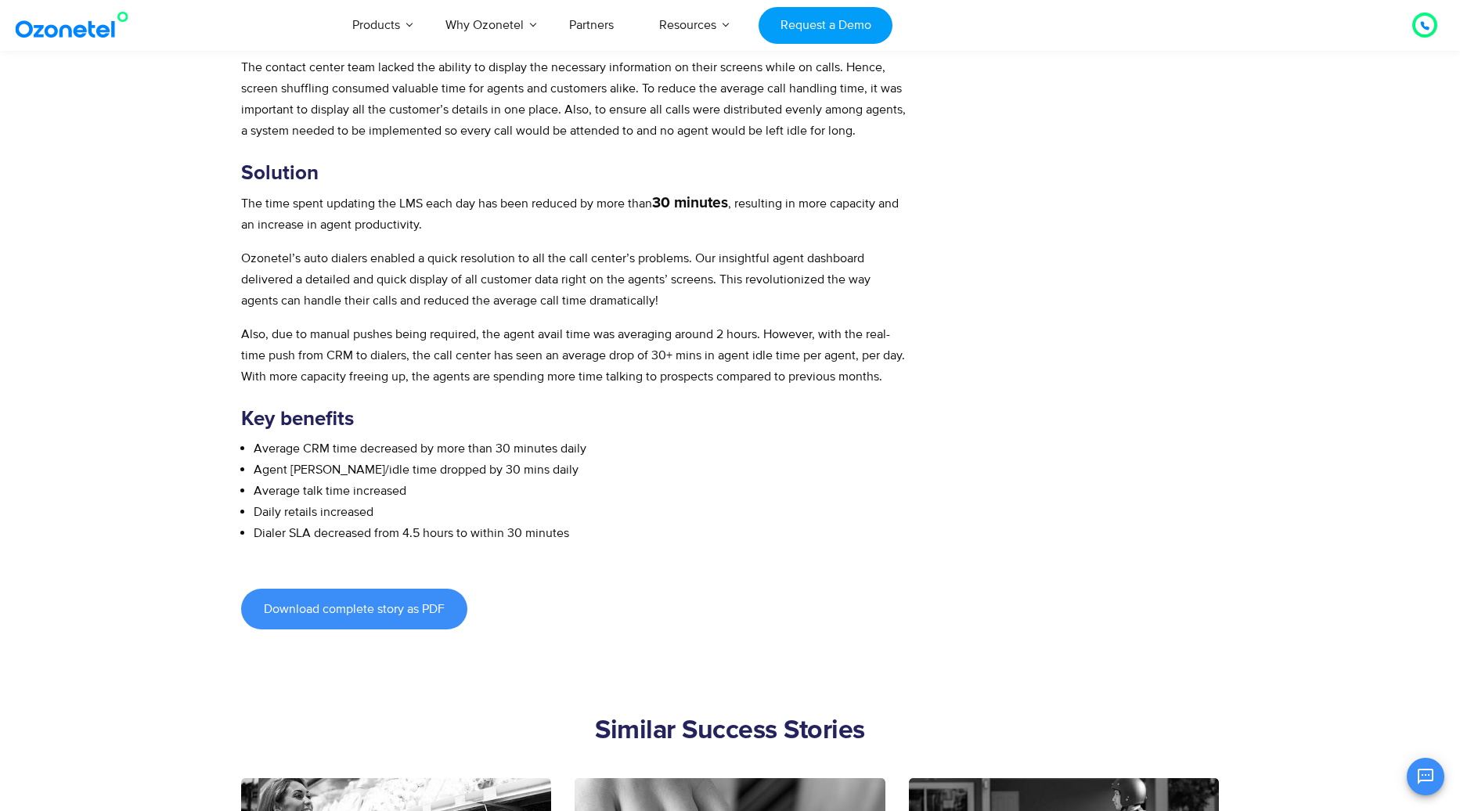
scroll to position [374, 0]
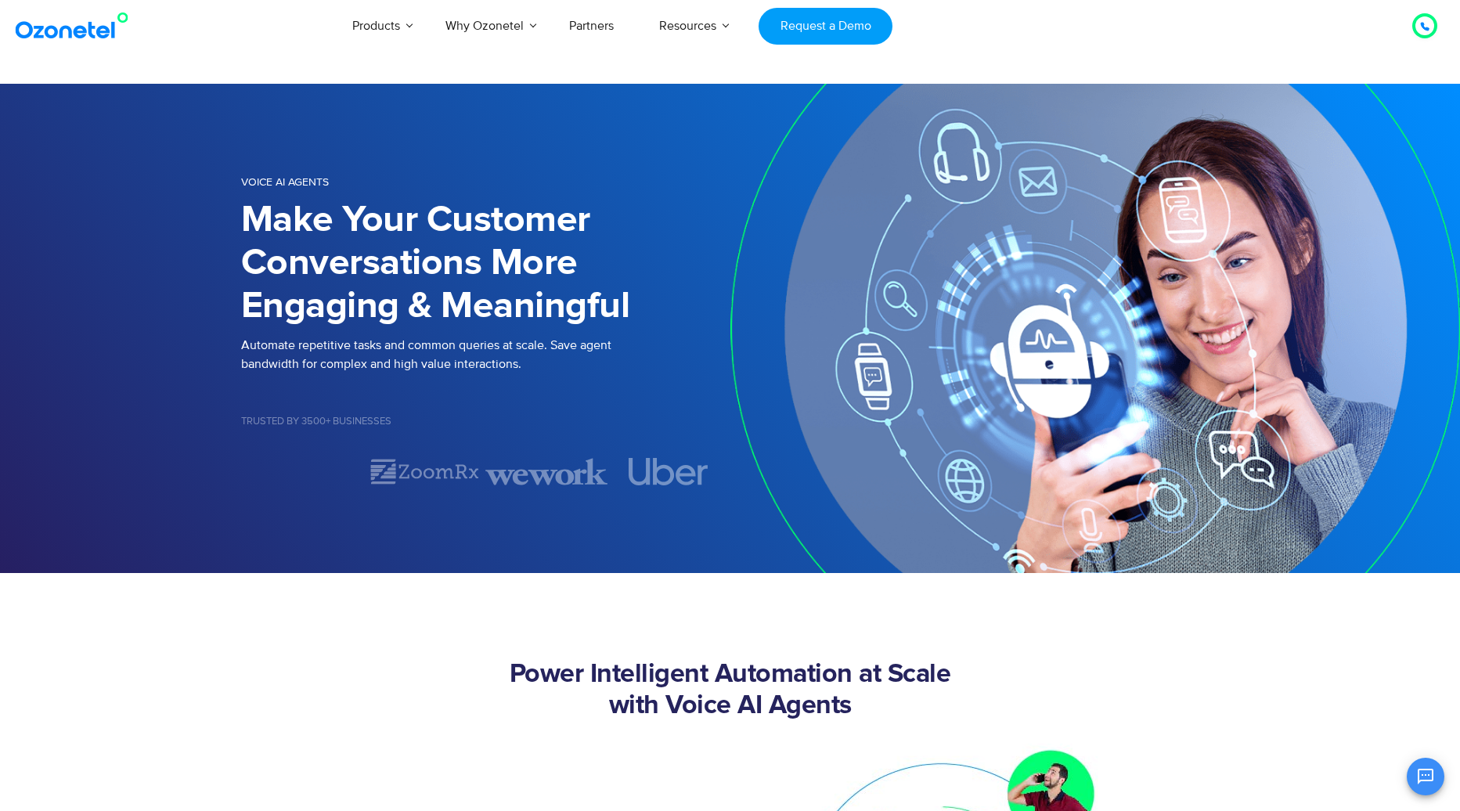
select select "*****"
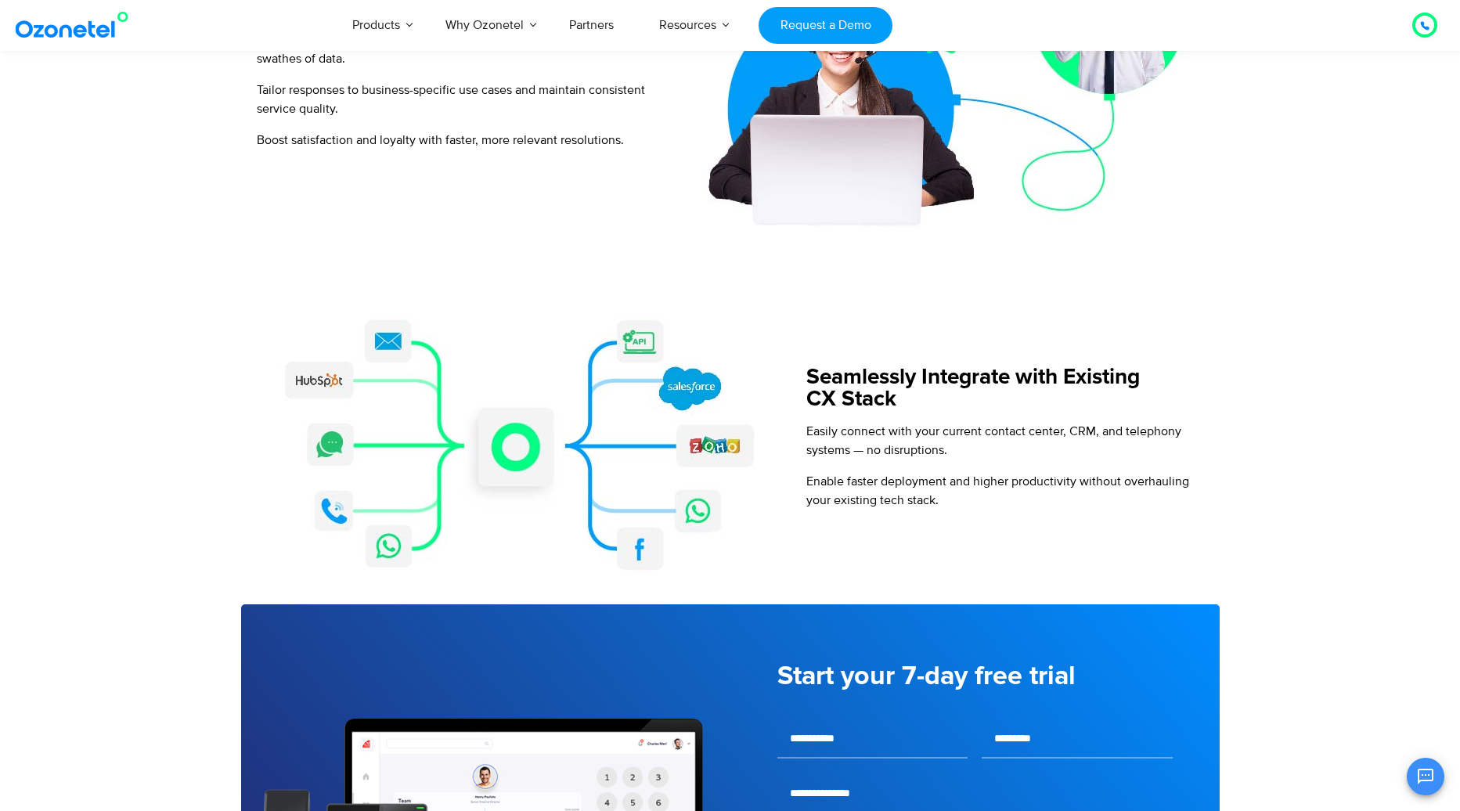
scroll to position [1530, 0]
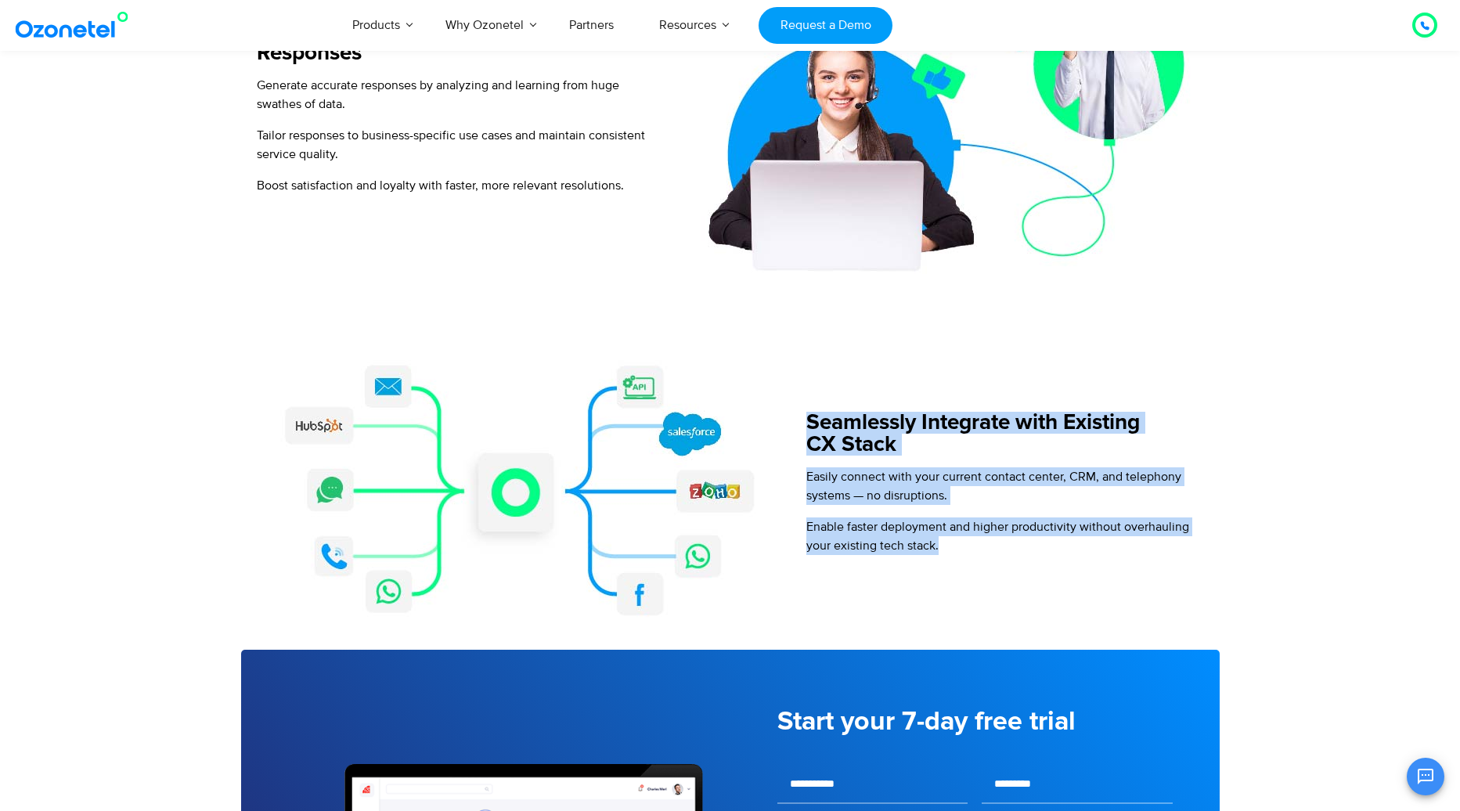
drag, startPoint x: 799, startPoint y: 417, endPoint x: 1005, endPoint y: 567, distance: 254.5
click at [1005, 567] on div "Seamlessly Integrate with Existing CX Stack Easily connect with your current co…" at bounding box center [730, 489] width 979 height 321
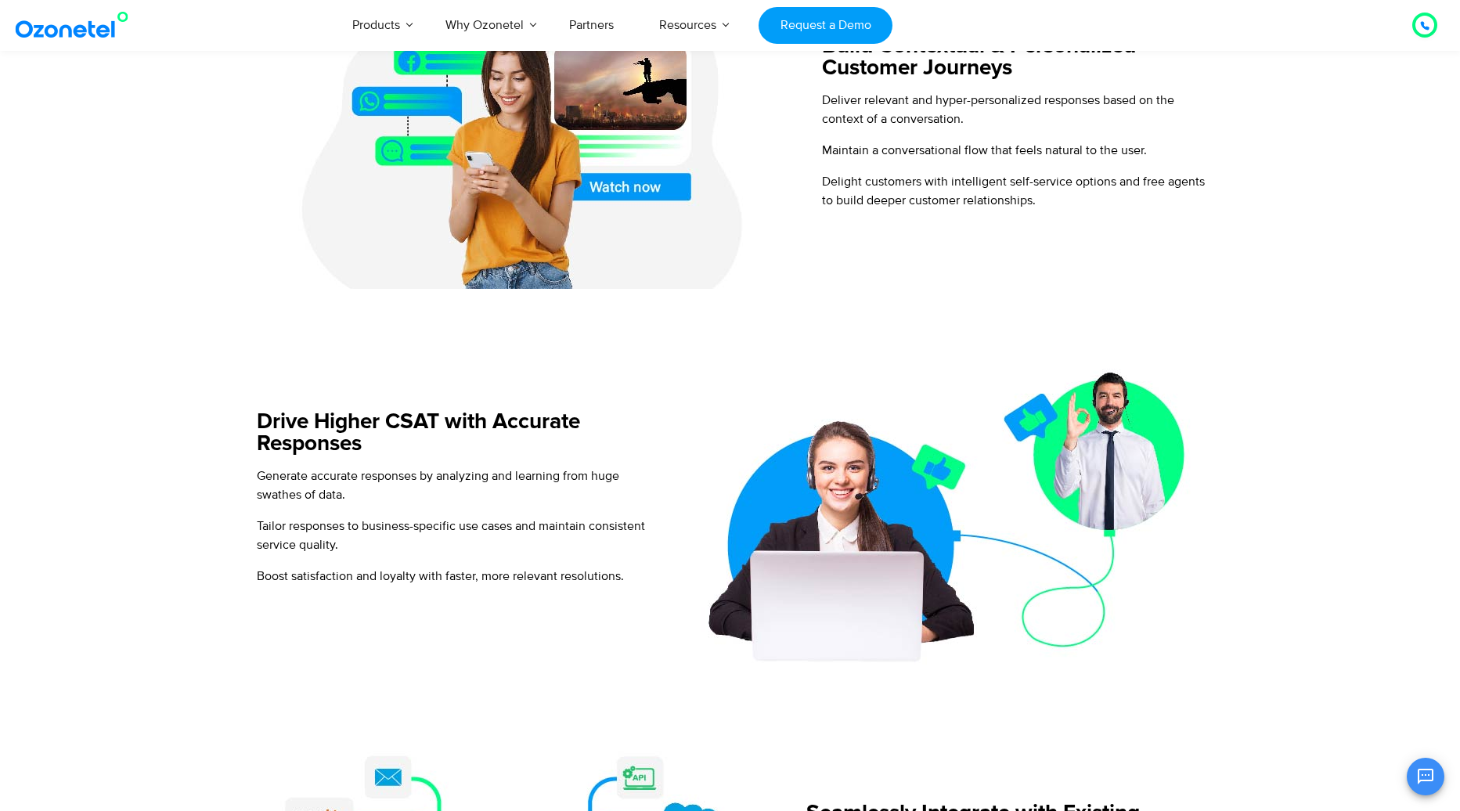
click at [619, 485] on p "Generate accurate responses by analyzing and learning from huge swathes of data." at bounding box center [458, 486] width 403 height 38
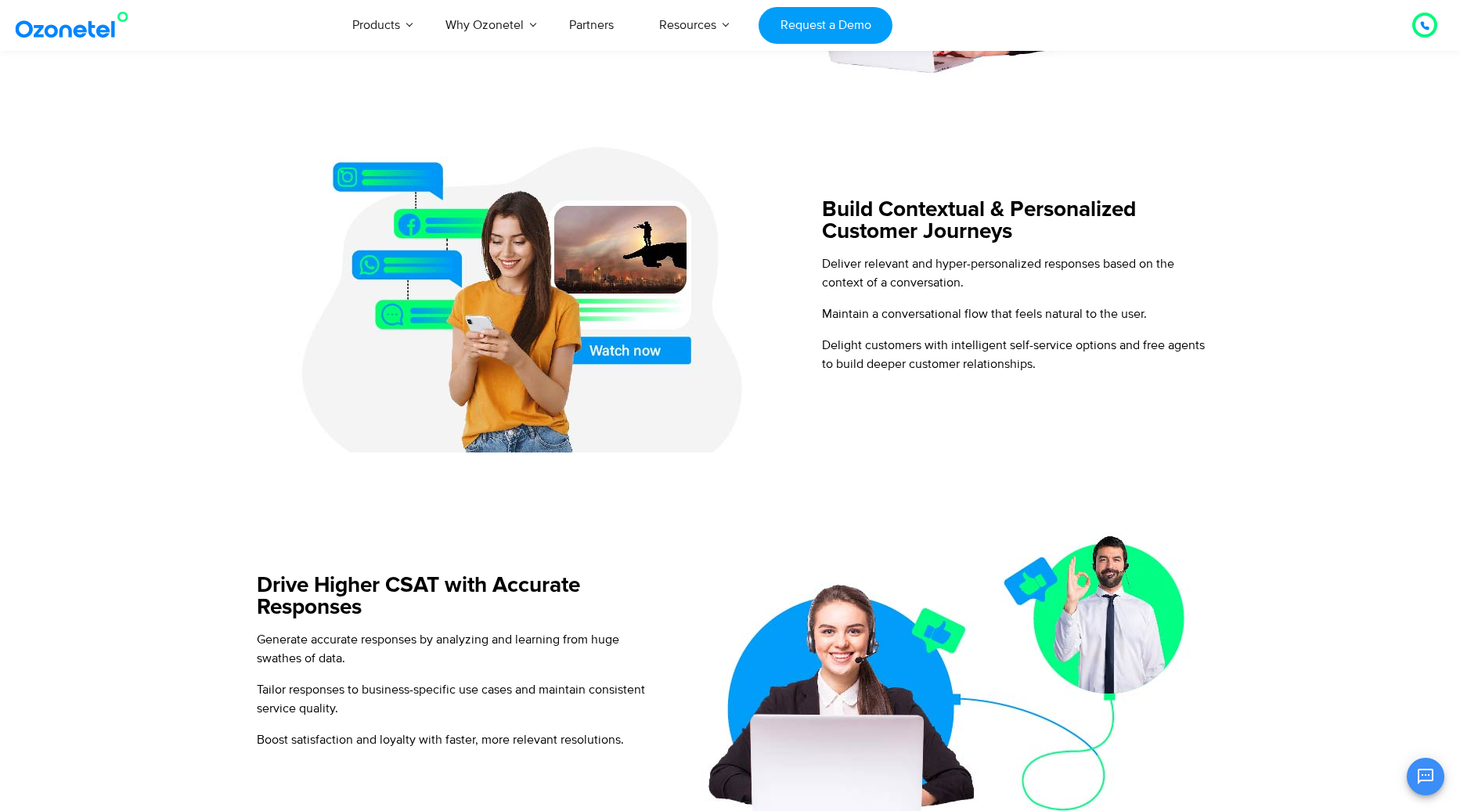
scroll to position [930, 0]
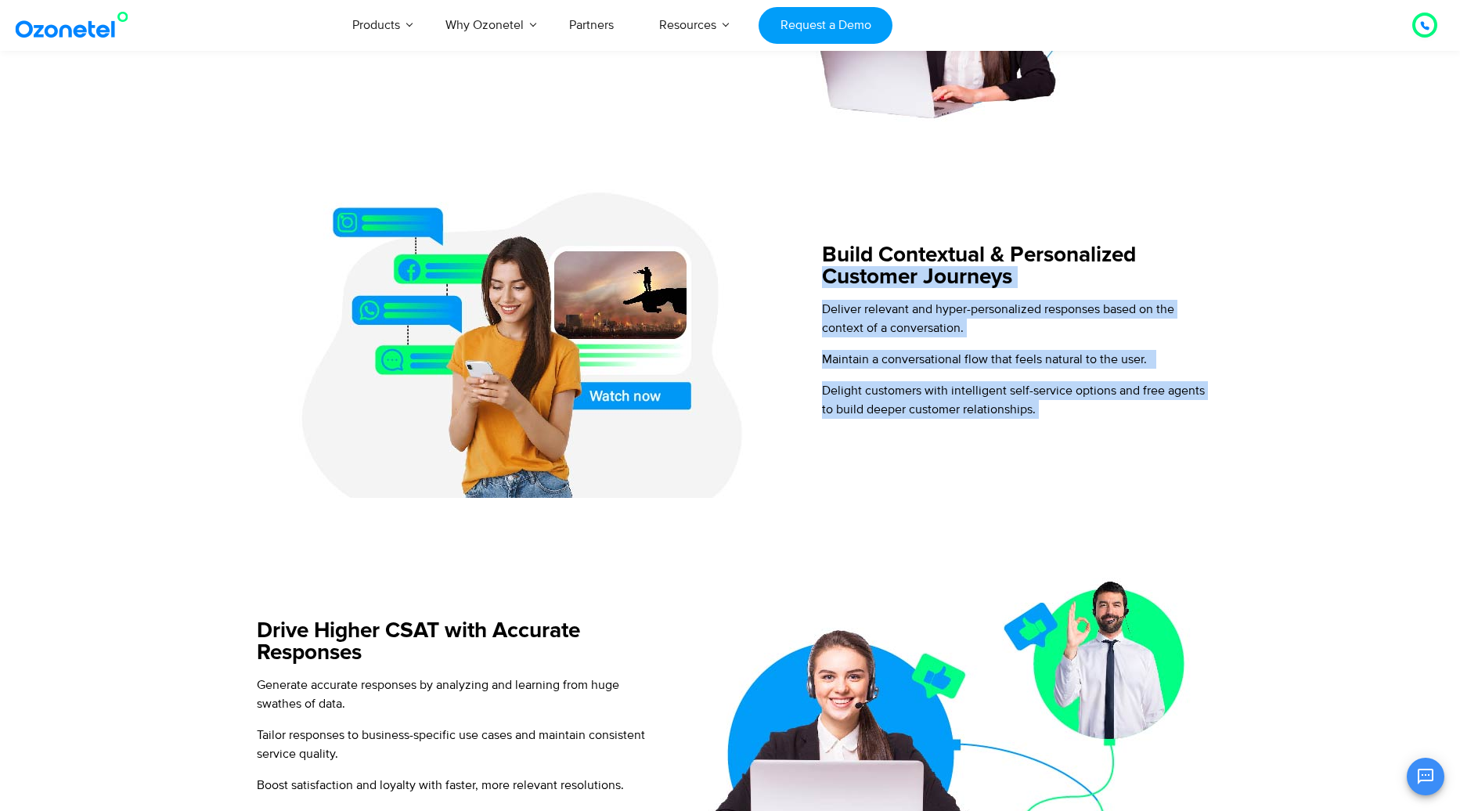
drag, startPoint x: 814, startPoint y: 270, endPoint x: 1099, endPoint y: 500, distance: 366.5
click at [1096, 494] on div "Build Contextual & Personalized Customer Journeys Deliver relevant and hyper-pe…" at bounding box center [1011, 337] width 411 height 321
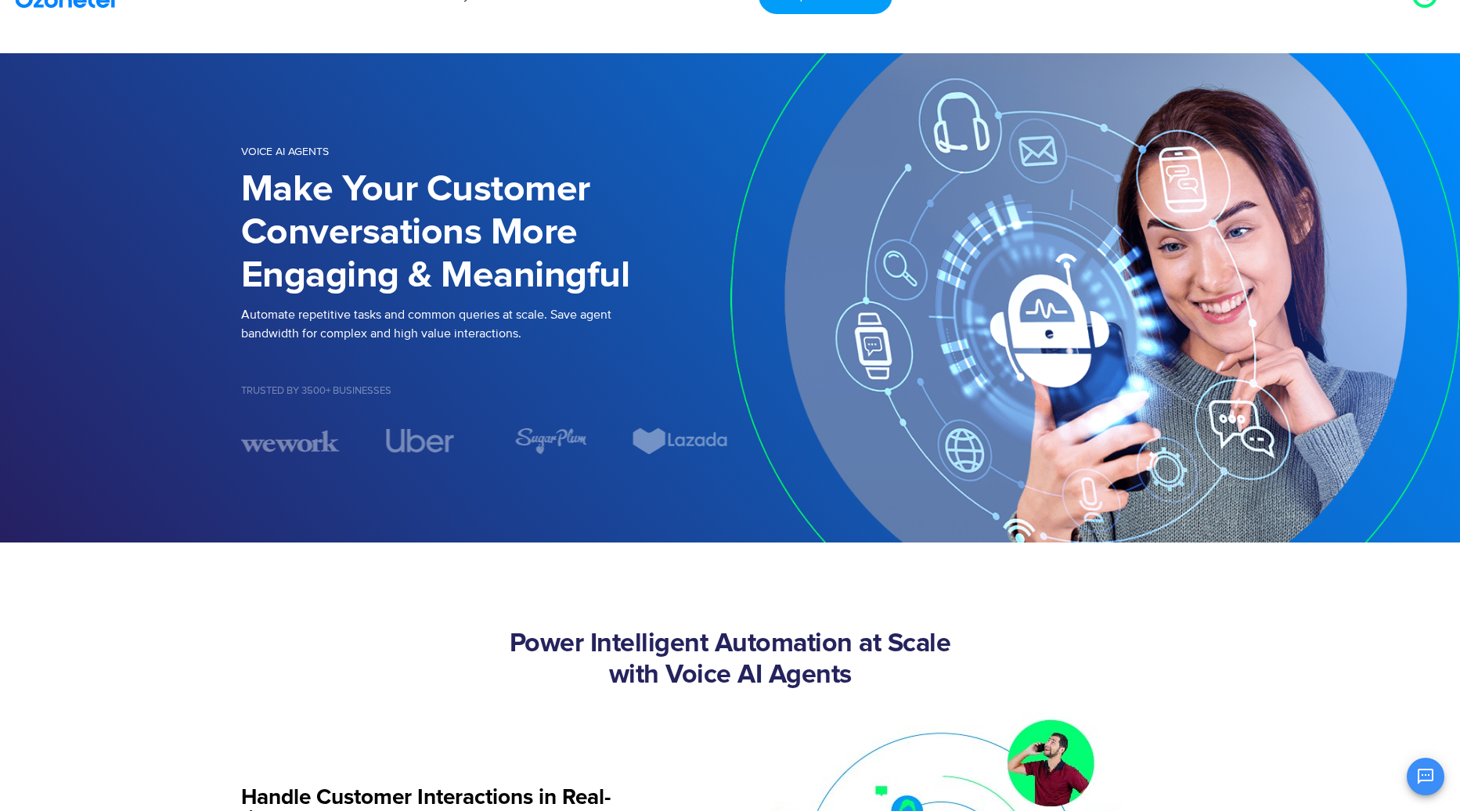
scroll to position [0, 0]
